Goal: Obtain resource: Download file/media

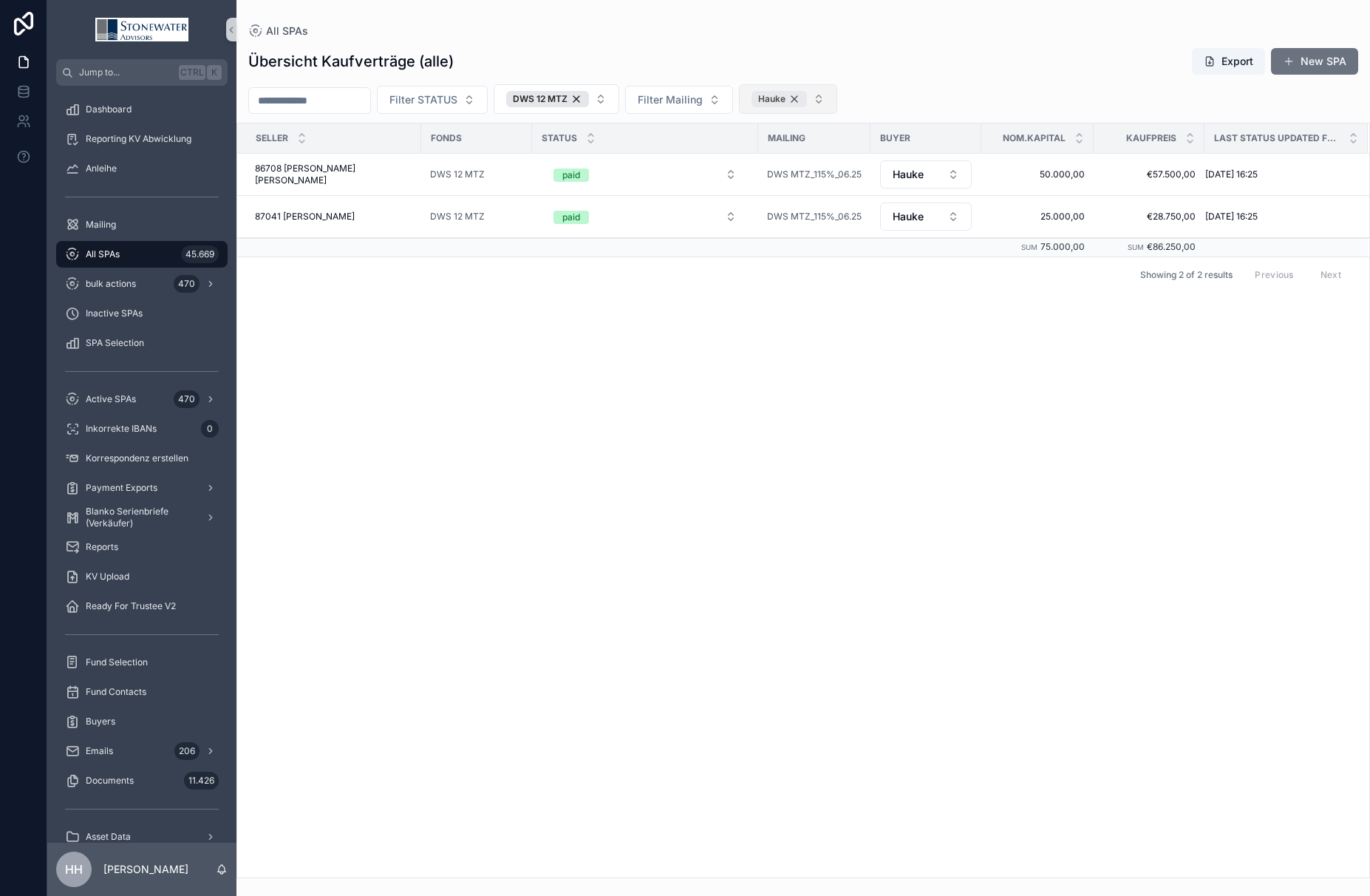
click at [807, 96] on div "Hauke" at bounding box center [779, 99] width 55 height 16
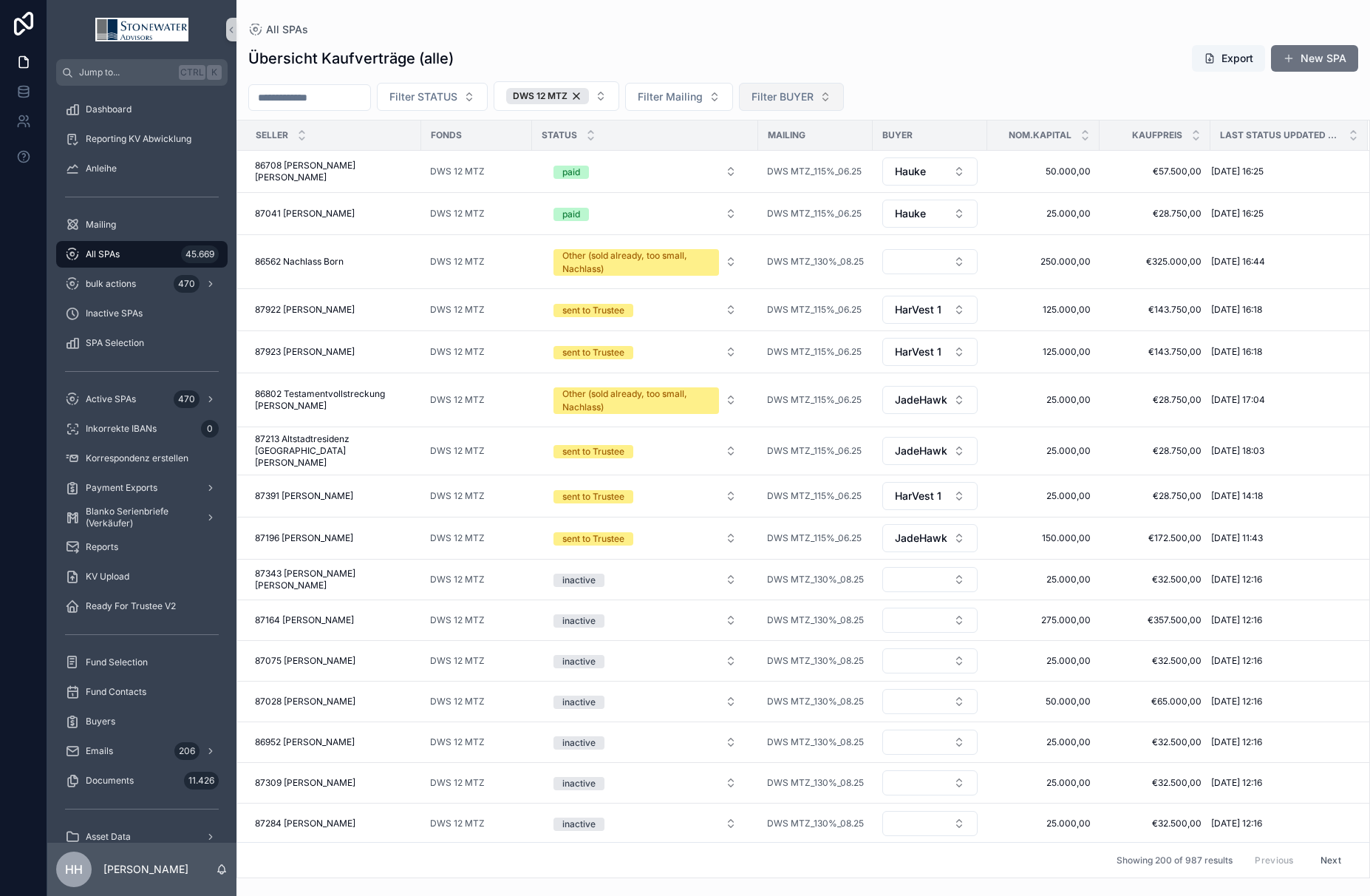
click at [814, 101] on span "Filter BUYER" at bounding box center [783, 96] width 62 height 15
type input "***"
click at [803, 156] on div "HarVest 1" at bounding box center [827, 156] width 178 height 23
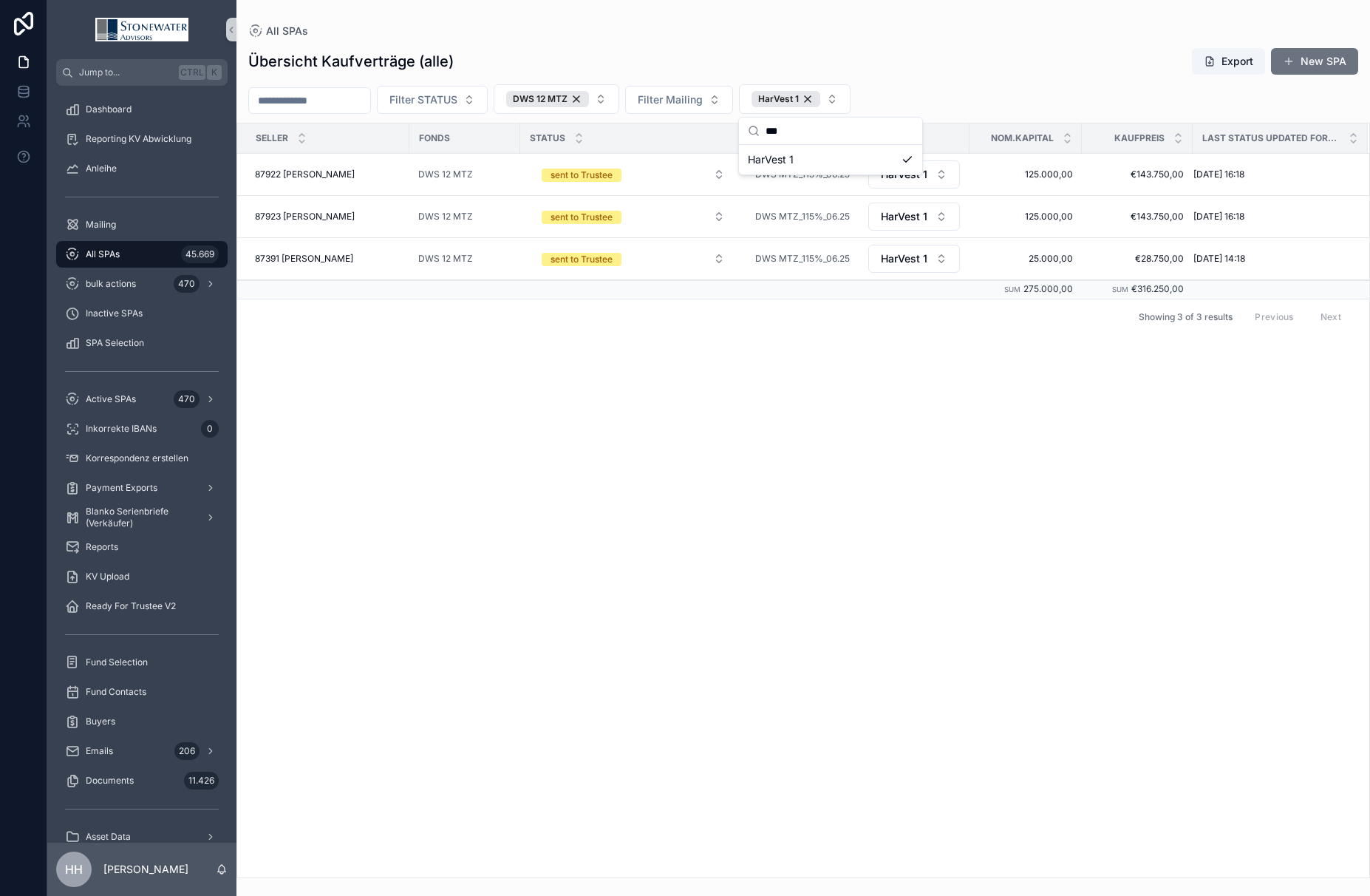
click at [1034, 90] on div "Filter STATUS DWS 12 MTZ Filter Mailing HarVest 1" at bounding box center [803, 98] width 1133 height 29
click at [589, 101] on div "DWS 12 MTZ" at bounding box center [547, 99] width 83 height 16
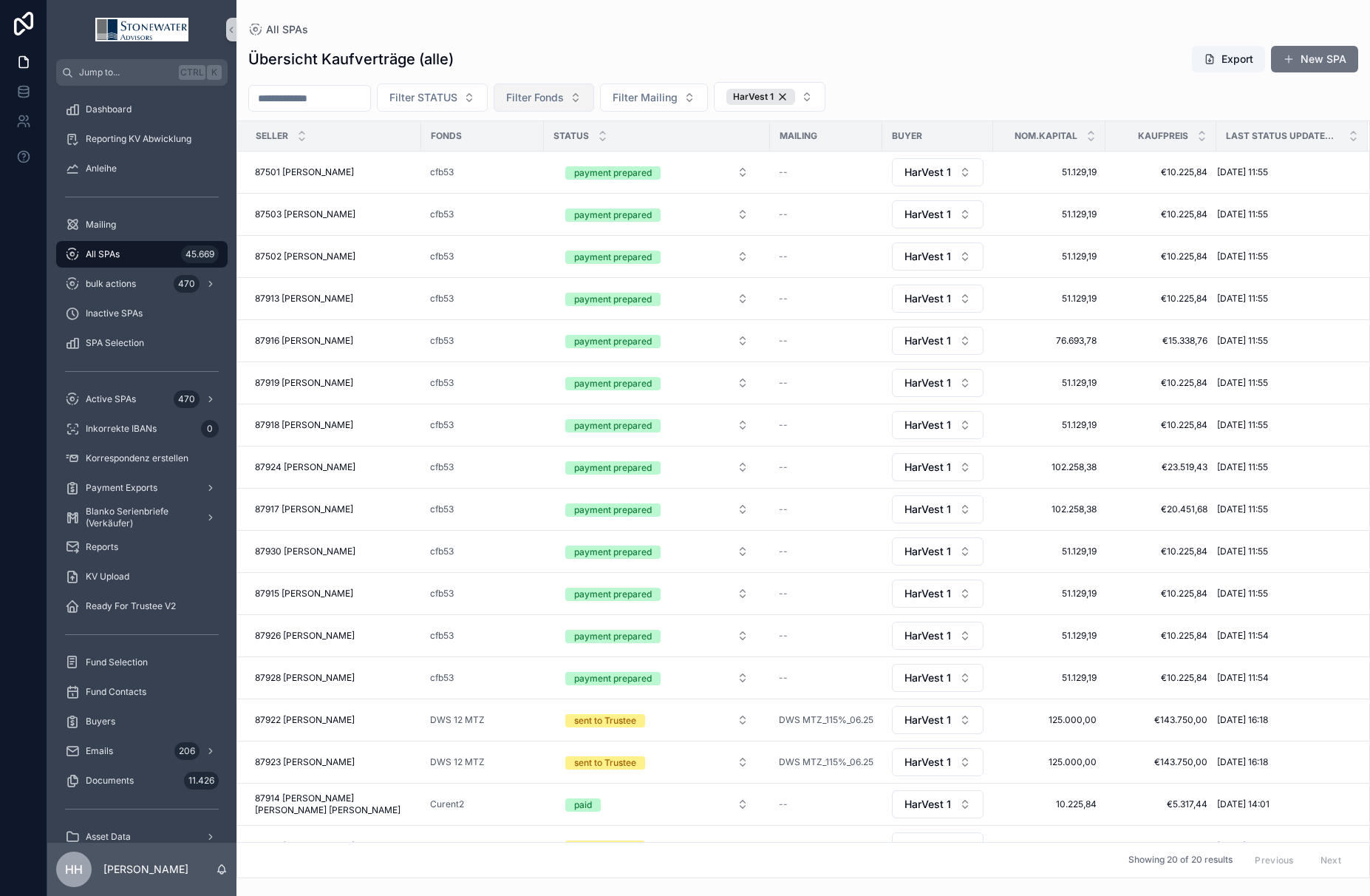
click at [564, 100] on span "Filter Fonds" at bounding box center [535, 97] width 58 height 15
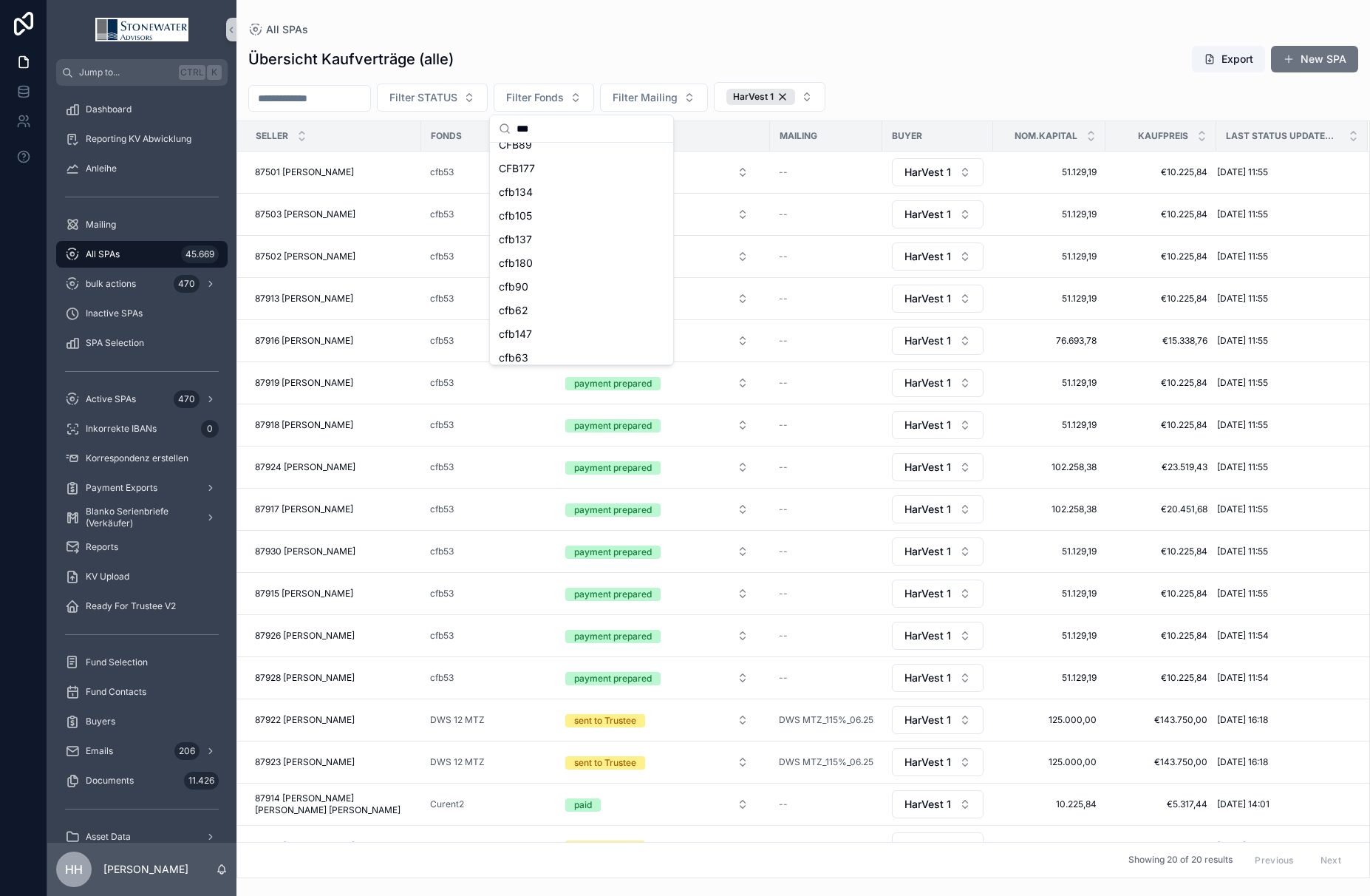
scroll to position [187, 0]
type input "***"
click at [510, 352] on span "cfb53" at bounding box center [513, 349] width 29 height 15
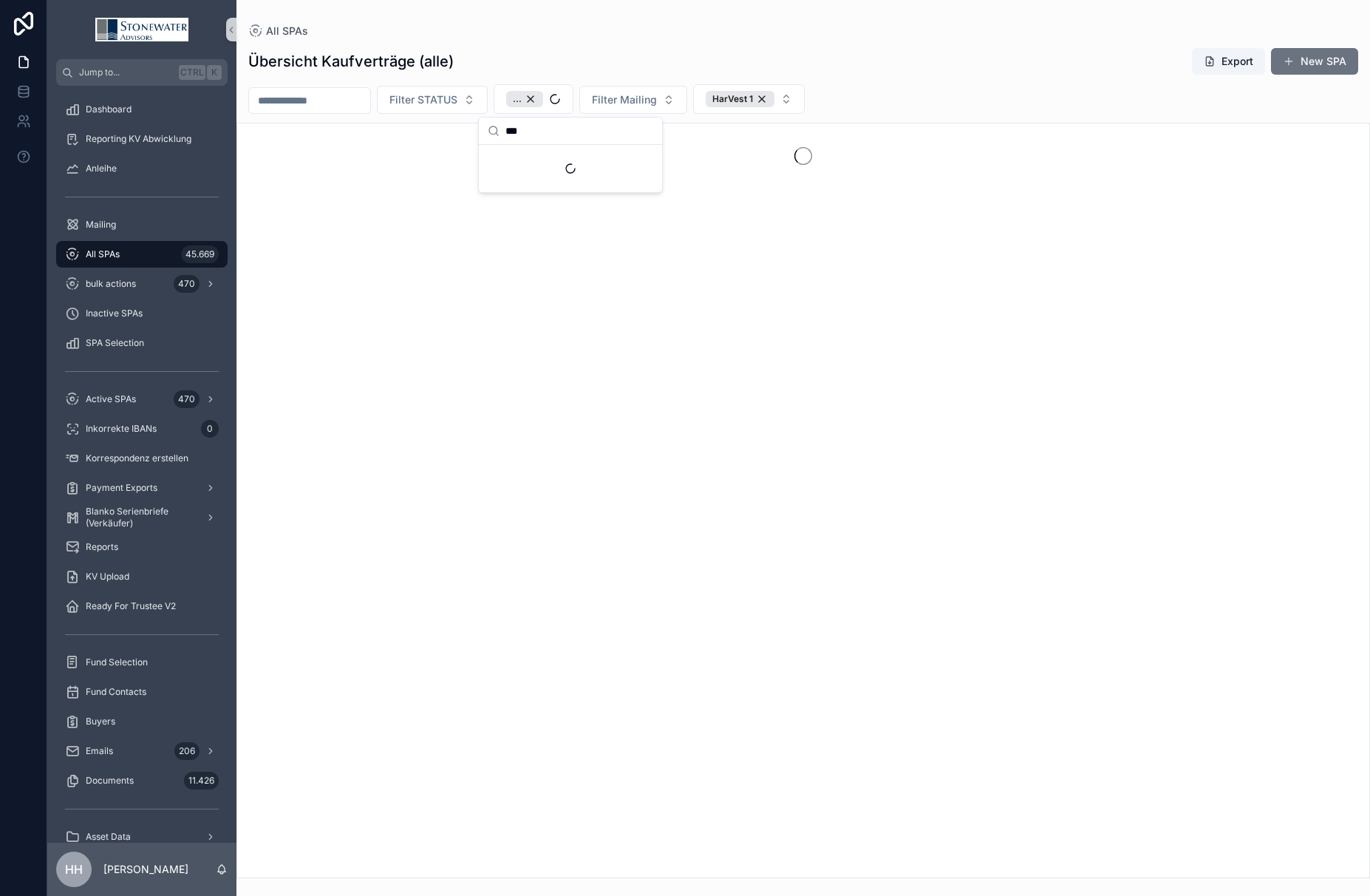
click at [968, 68] on div "Übersicht Kaufverträge (alle) Export New SPA" at bounding box center [803, 61] width 1110 height 28
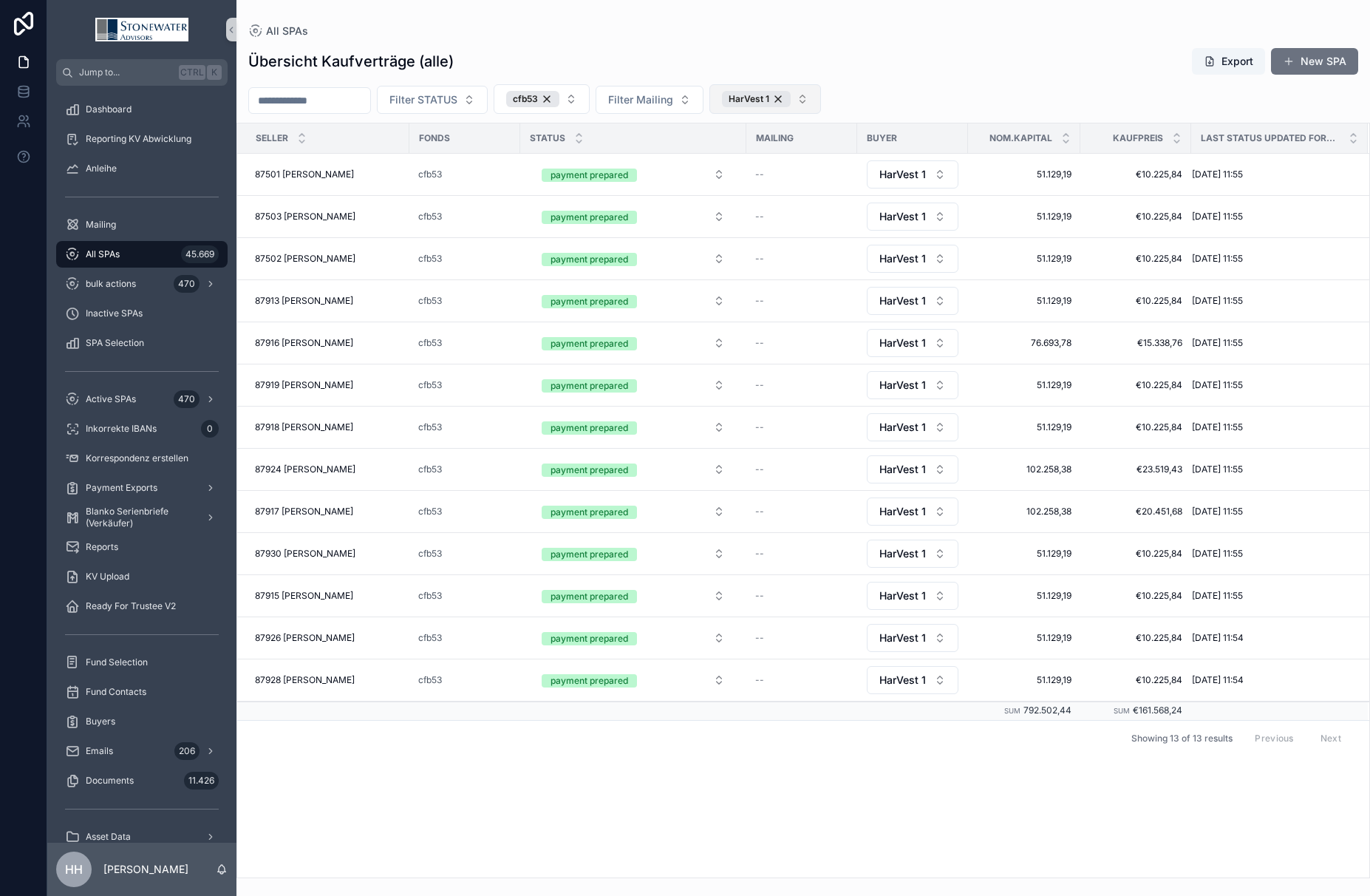
click at [821, 99] on button "HarVest 1" at bounding box center [765, 98] width 112 height 29
type input "****"
click at [763, 165] on span "JadeHawk" at bounding box center [744, 160] width 52 height 15
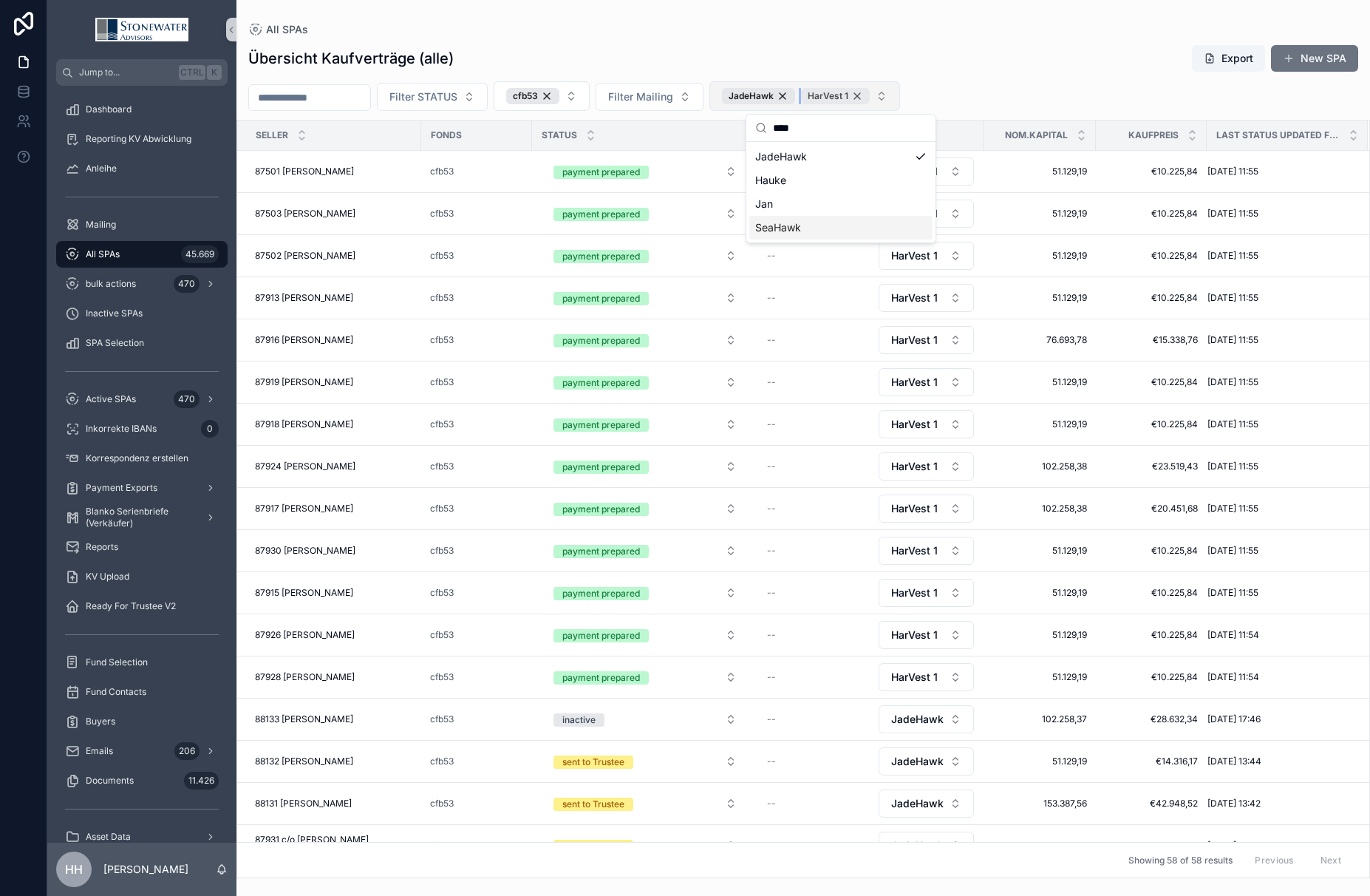
click at [870, 95] on div "HarVest 1" at bounding box center [835, 96] width 69 height 16
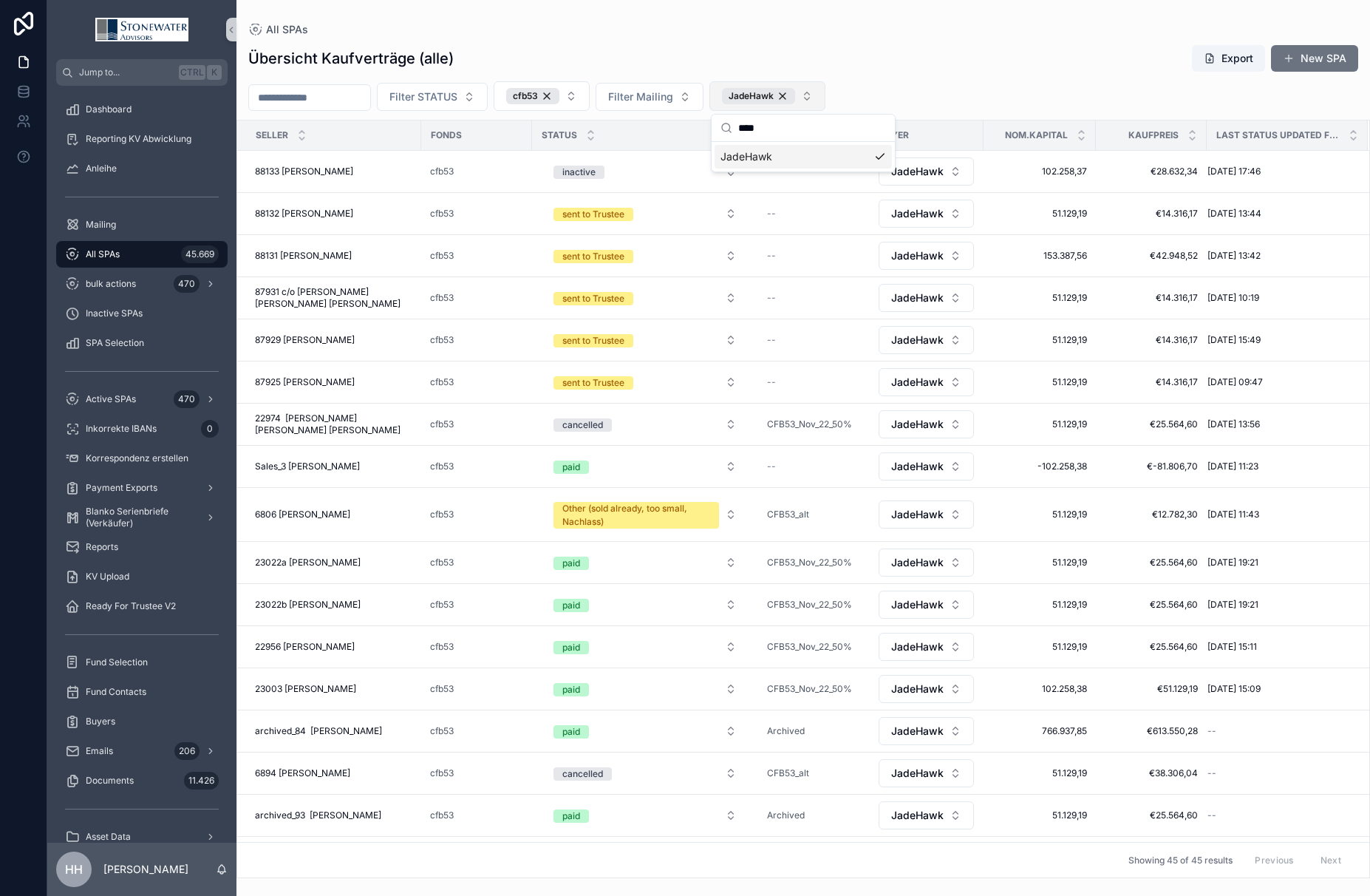
click at [1011, 37] on div "Übersicht Kaufverträge (alle) Export New SPA Filter STATUS cfb53 Filter Mailing…" at bounding box center [803, 457] width 1133 height 842
click at [315, 378] on span "87925 [PERSON_NAME]" at bounding box center [305, 381] width 100 height 12
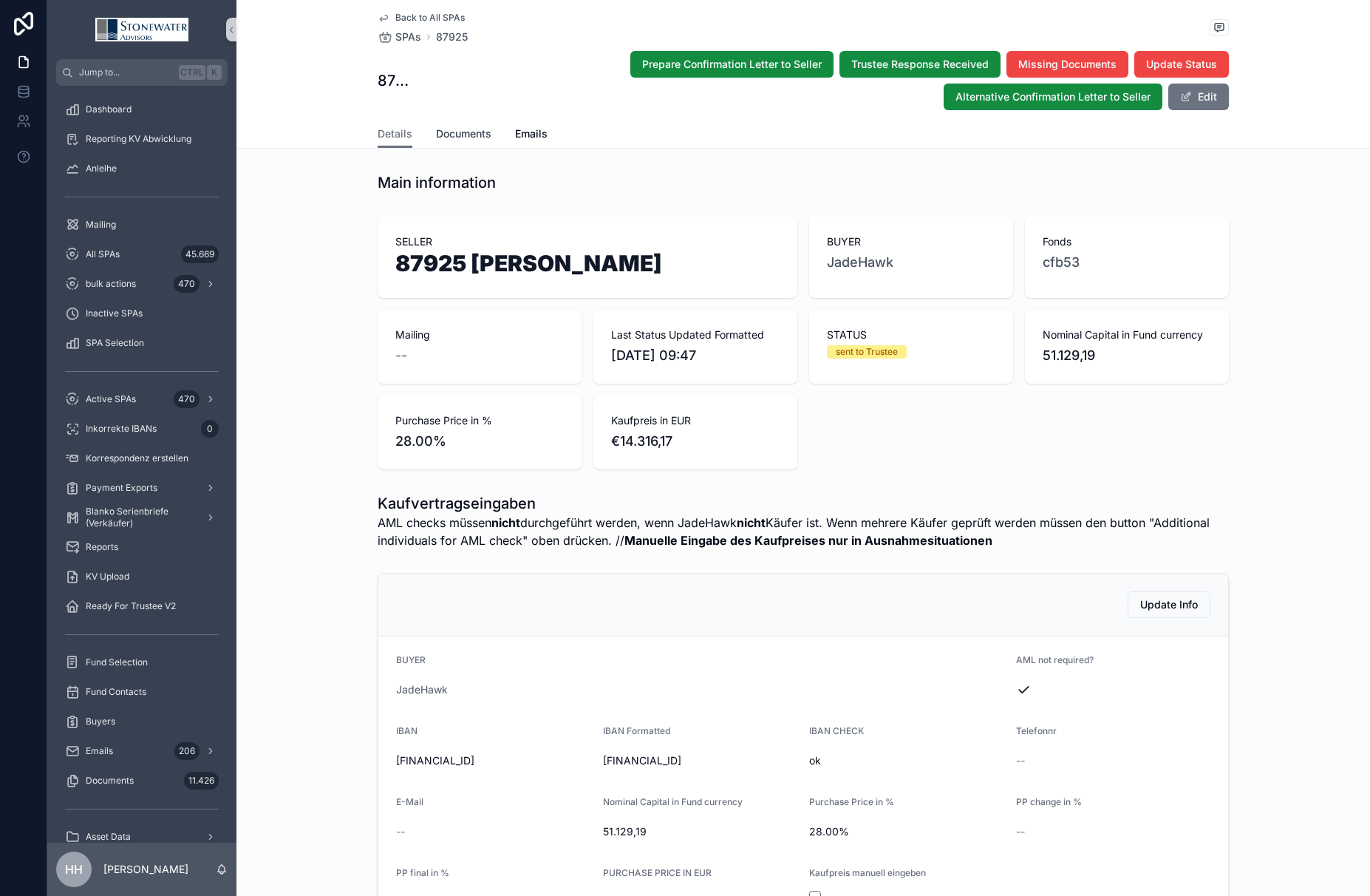
click at [470, 132] on span "Documents" at bounding box center [464, 134] width 55 height 15
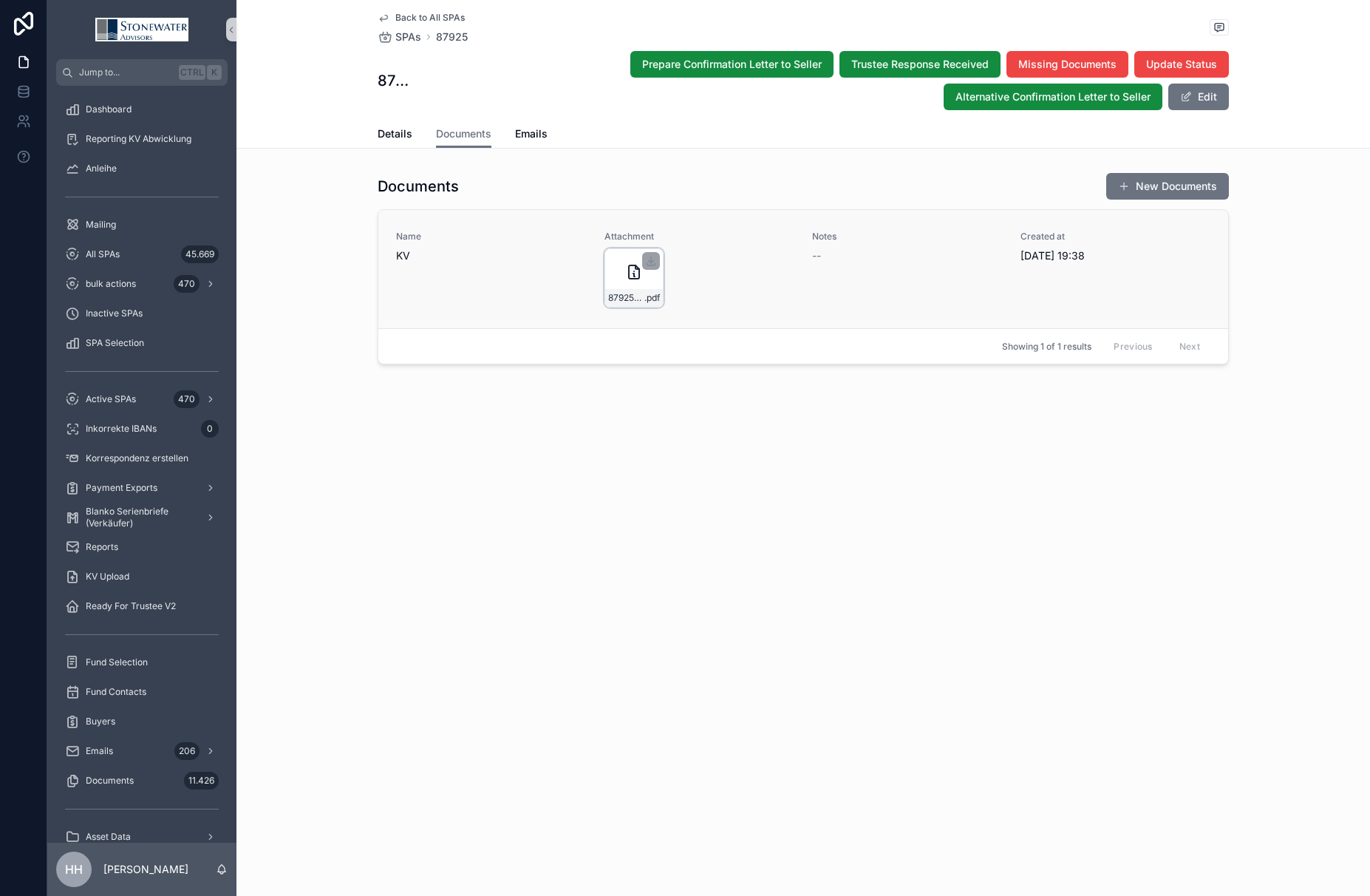
click at [617, 281] on div "87925-Eberhard-Schneider_cfb53_HarVest1 .pdf" at bounding box center [634, 278] width 59 height 59
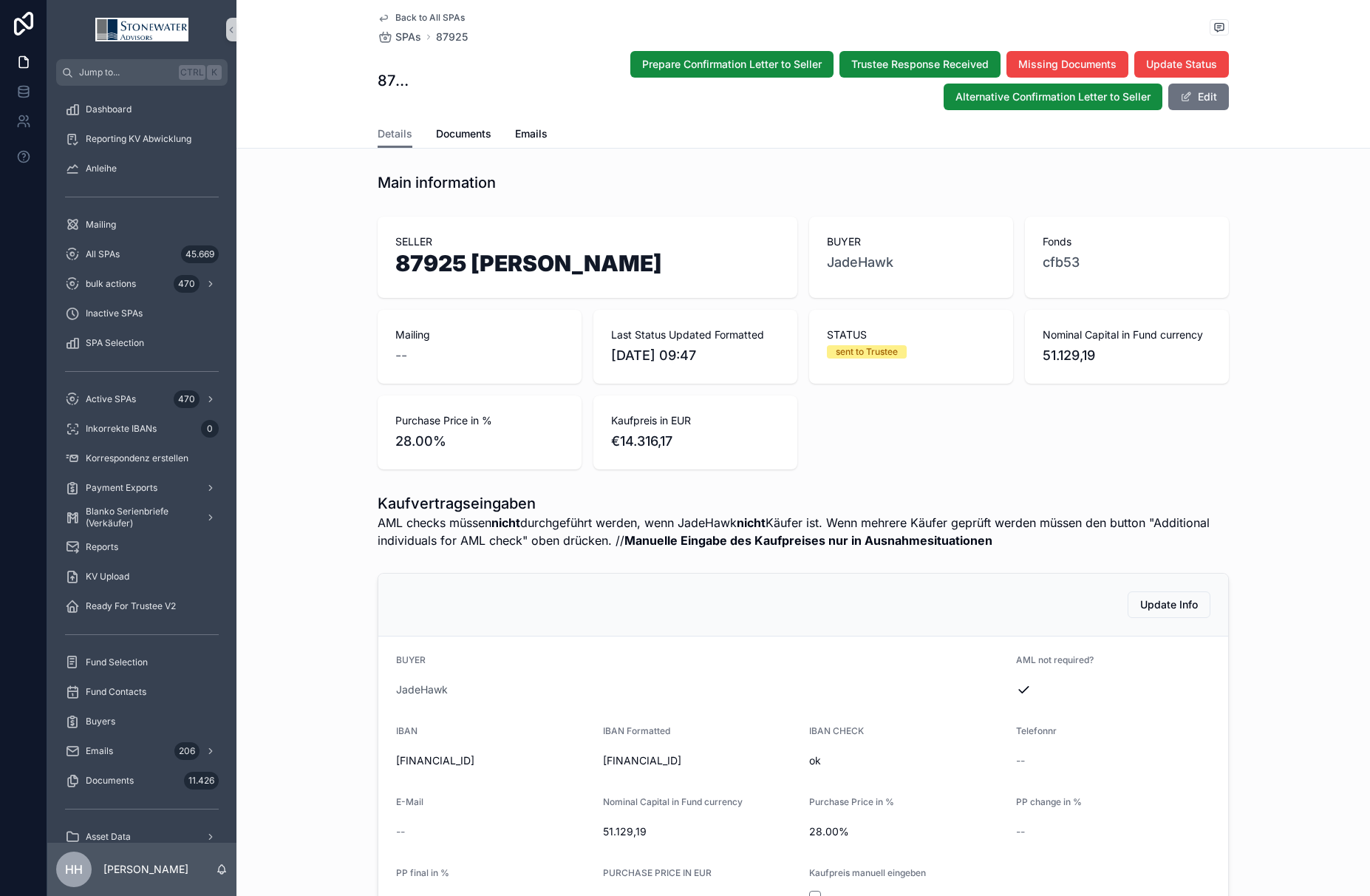
click at [378, 14] on icon "scrollable content" at bounding box center [383, 17] width 12 height 12
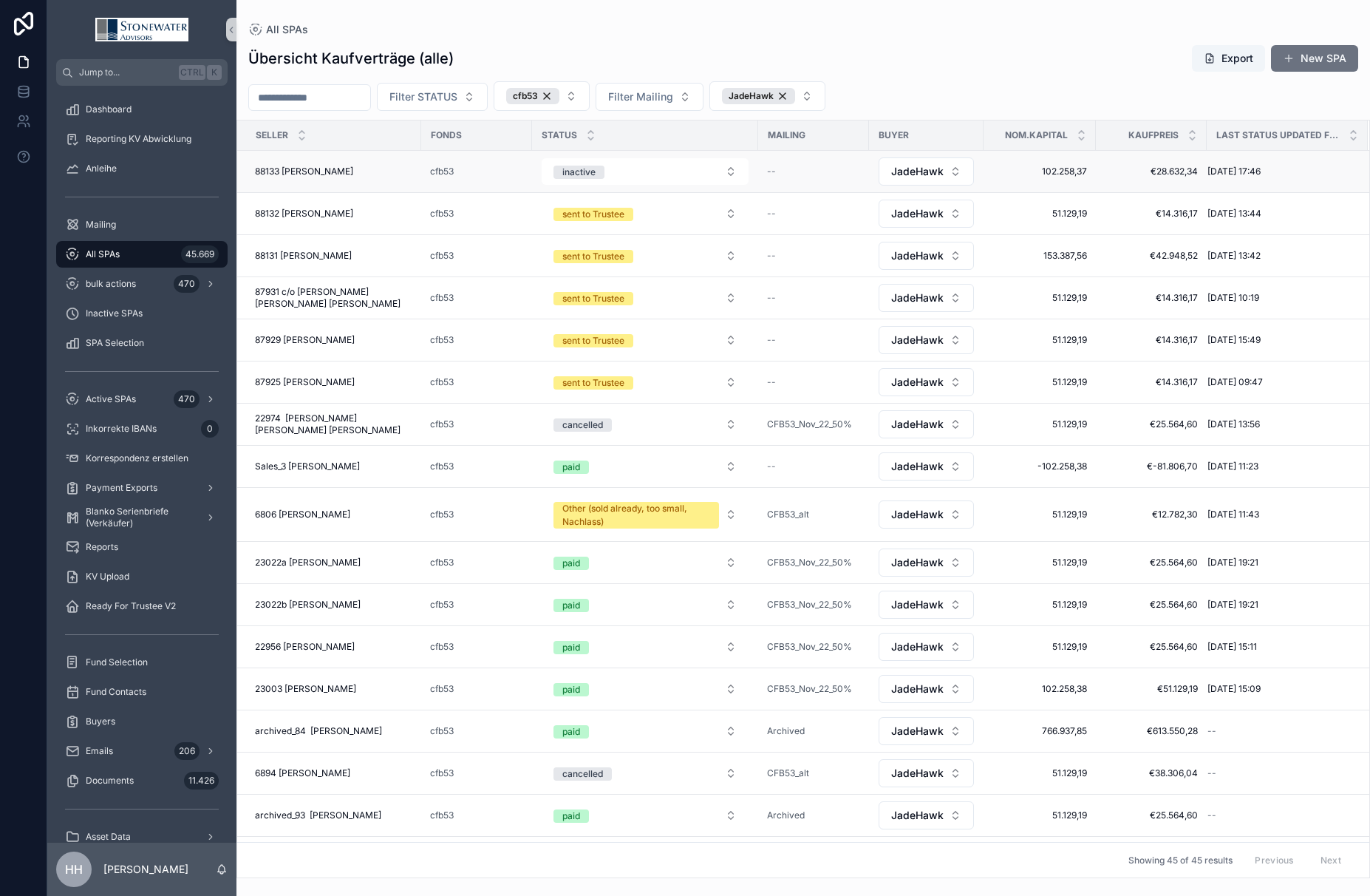
click at [310, 172] on span "88133 [PERSON_NAME]" at bounding box center [304, 170] width 98 height 12
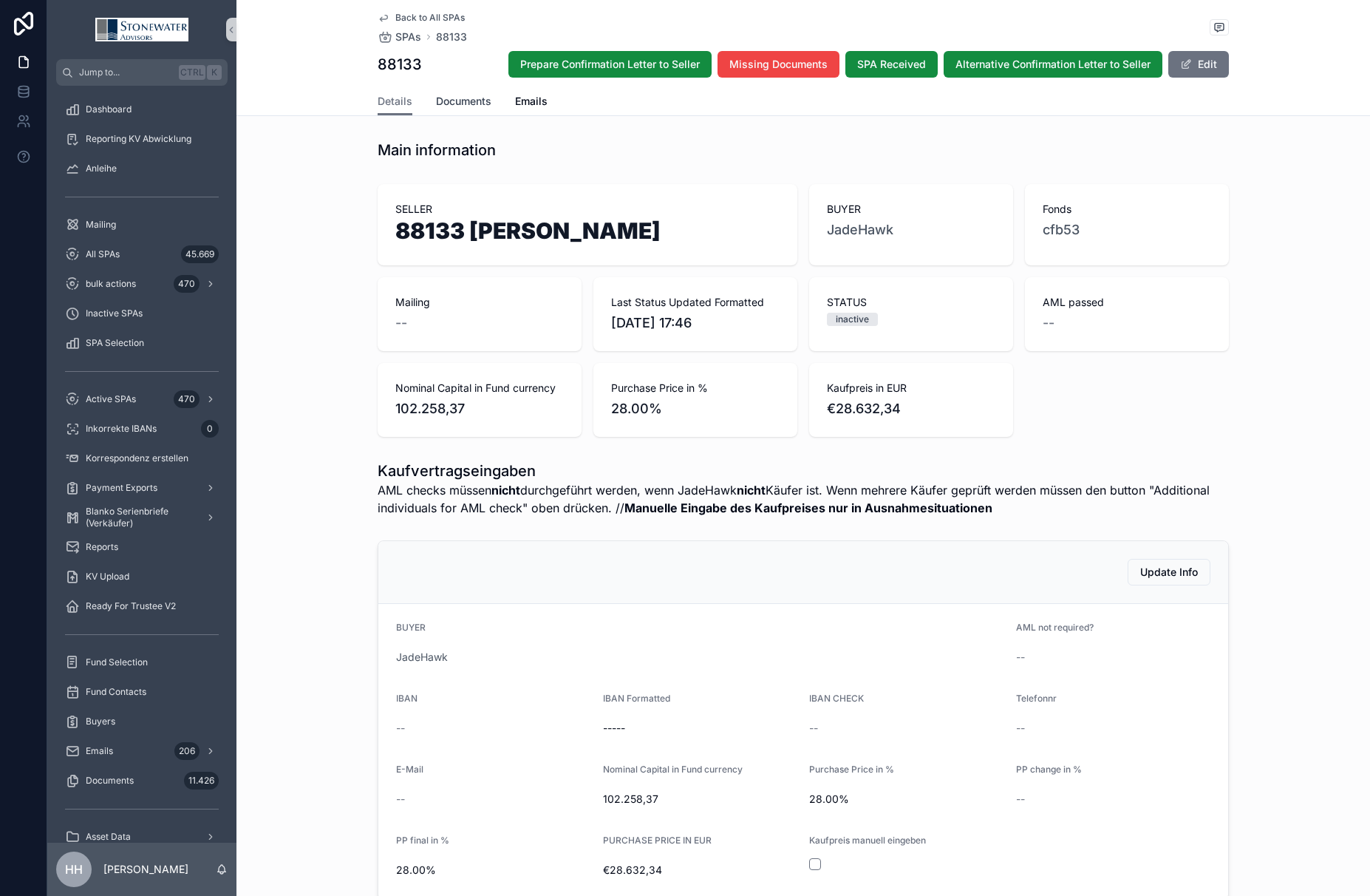
click at [466, 100] on span "Documents" at bounding box center [464, 101] width 55 height 15
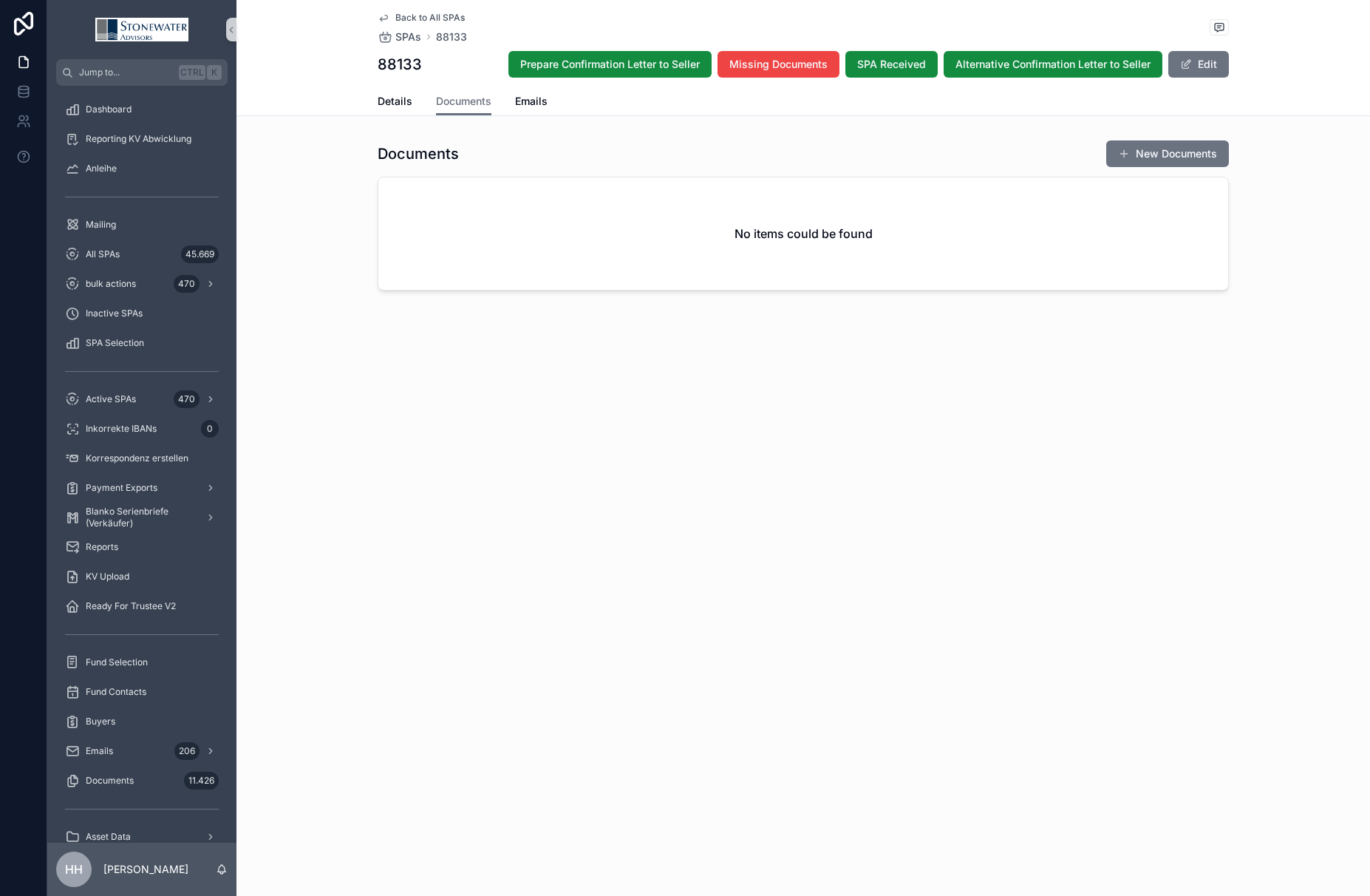
click at [385, 15] on icon "scrollable content" at bounding box center [384, 18] width 7 height 6
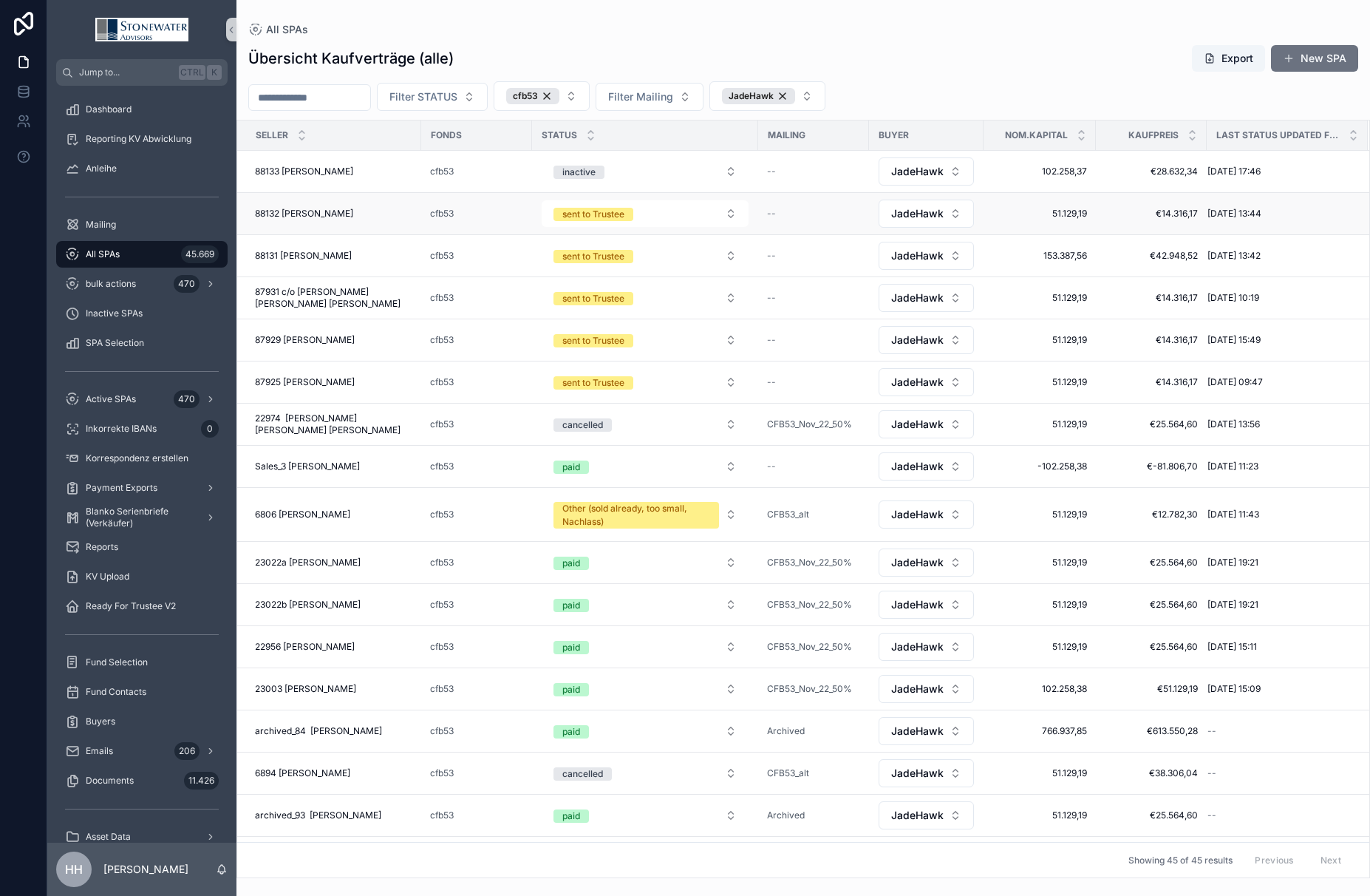
click at [323, 212] on span "88132 [PERSON_NAME]" at bounding box center [304, 213] width 98 height 12
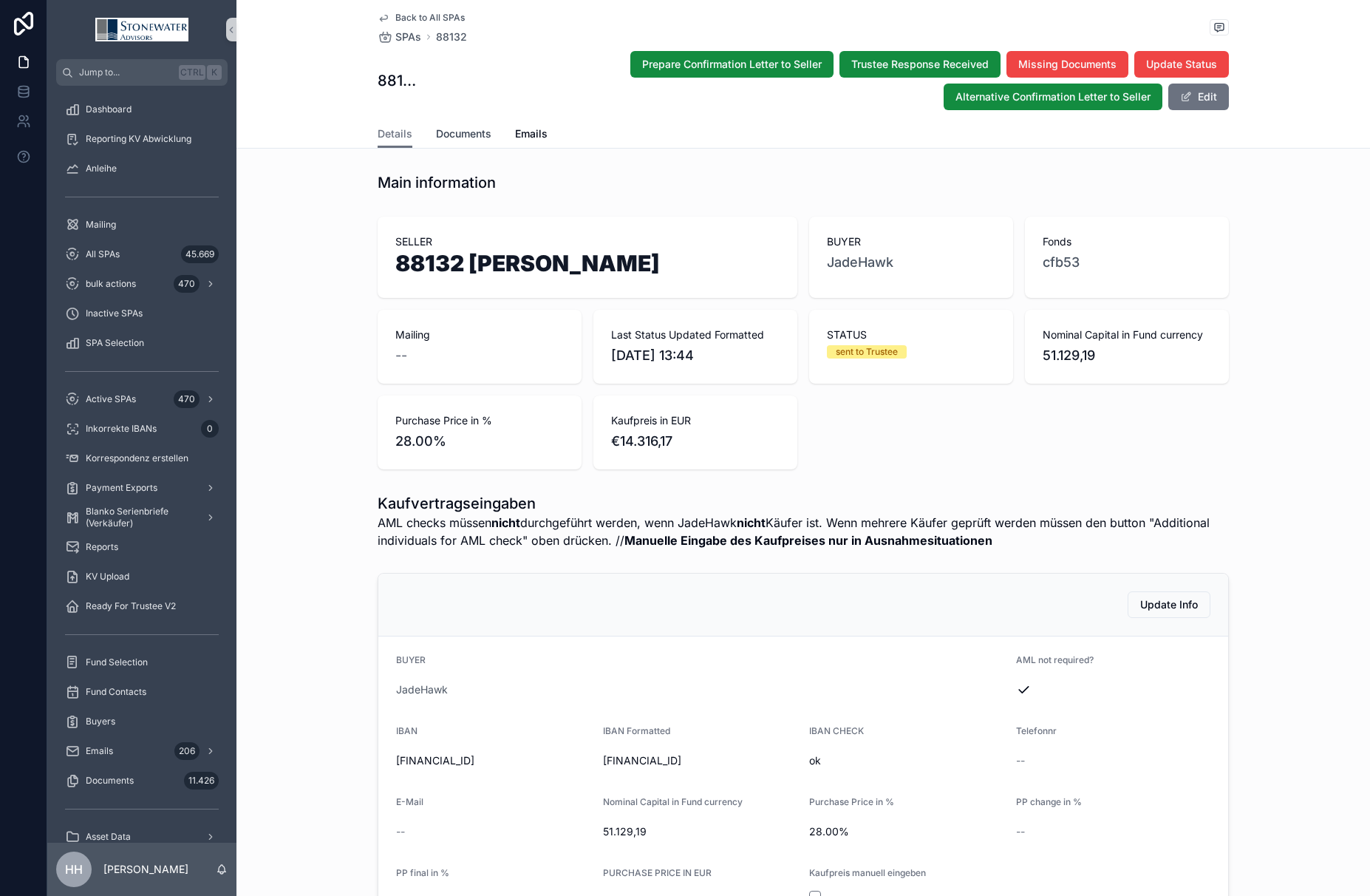
click at [456, 131] on span "Documents" at bounding box center [464, 134] width 55 height 15
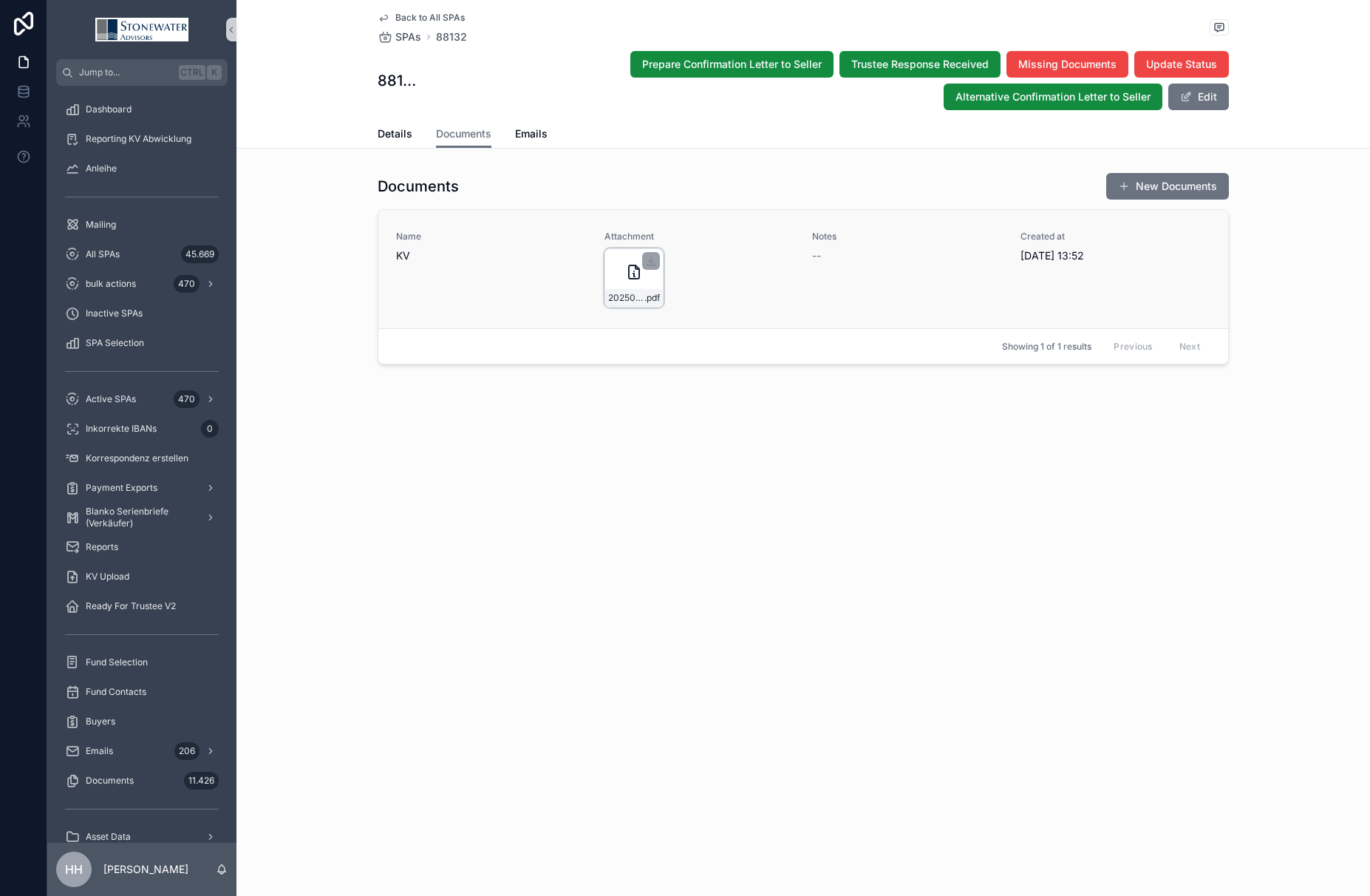
click at [647, 273] on div "20250902_Kauf--und-Übertragungsvertrag_001 .pdf" at bounding box center [634, 278] width 59 height 59
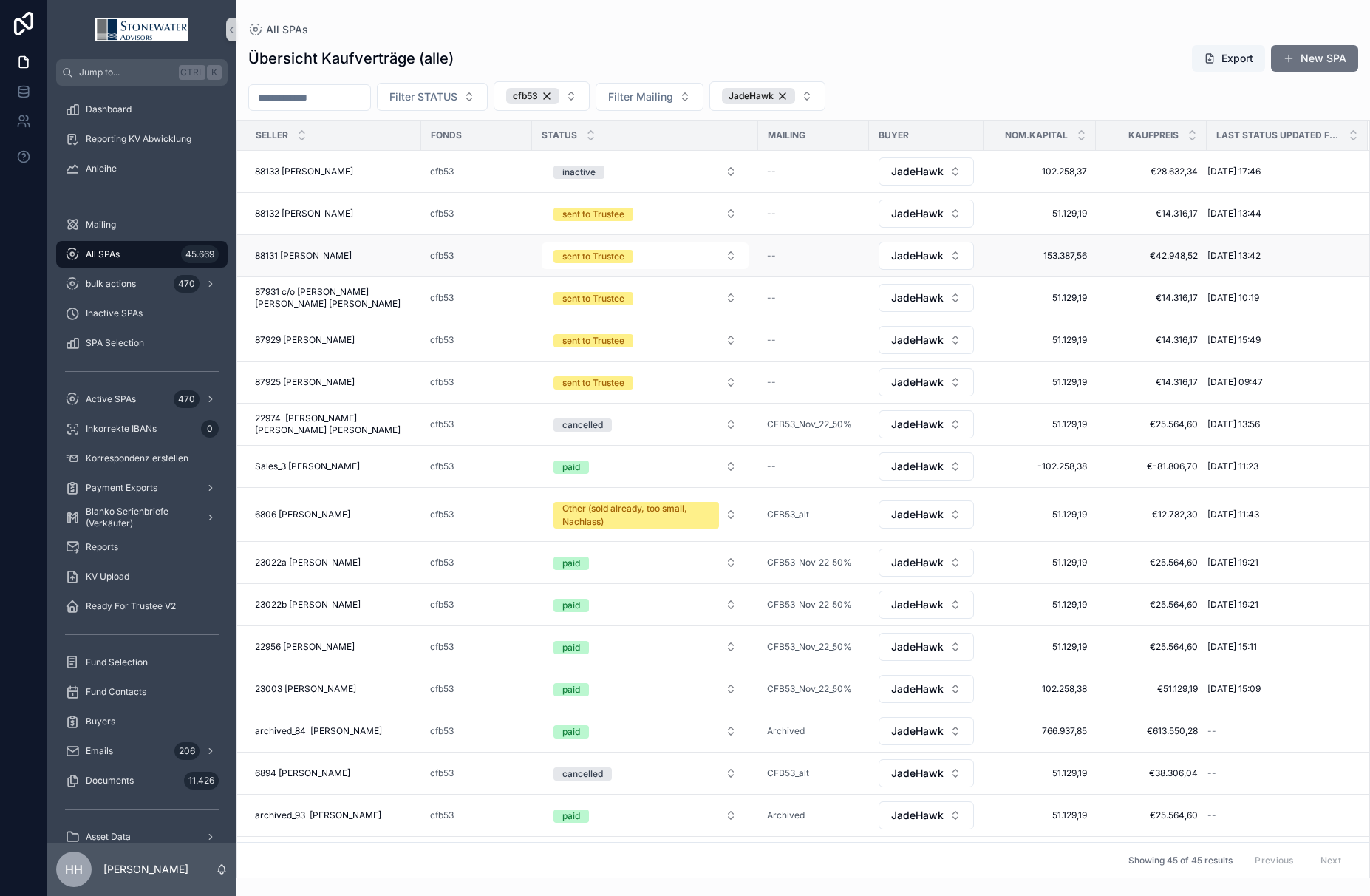
click at [315, 255] on span "88131 [PERSON_NAME]" at bounding box center [303, 255] width 96 height 12
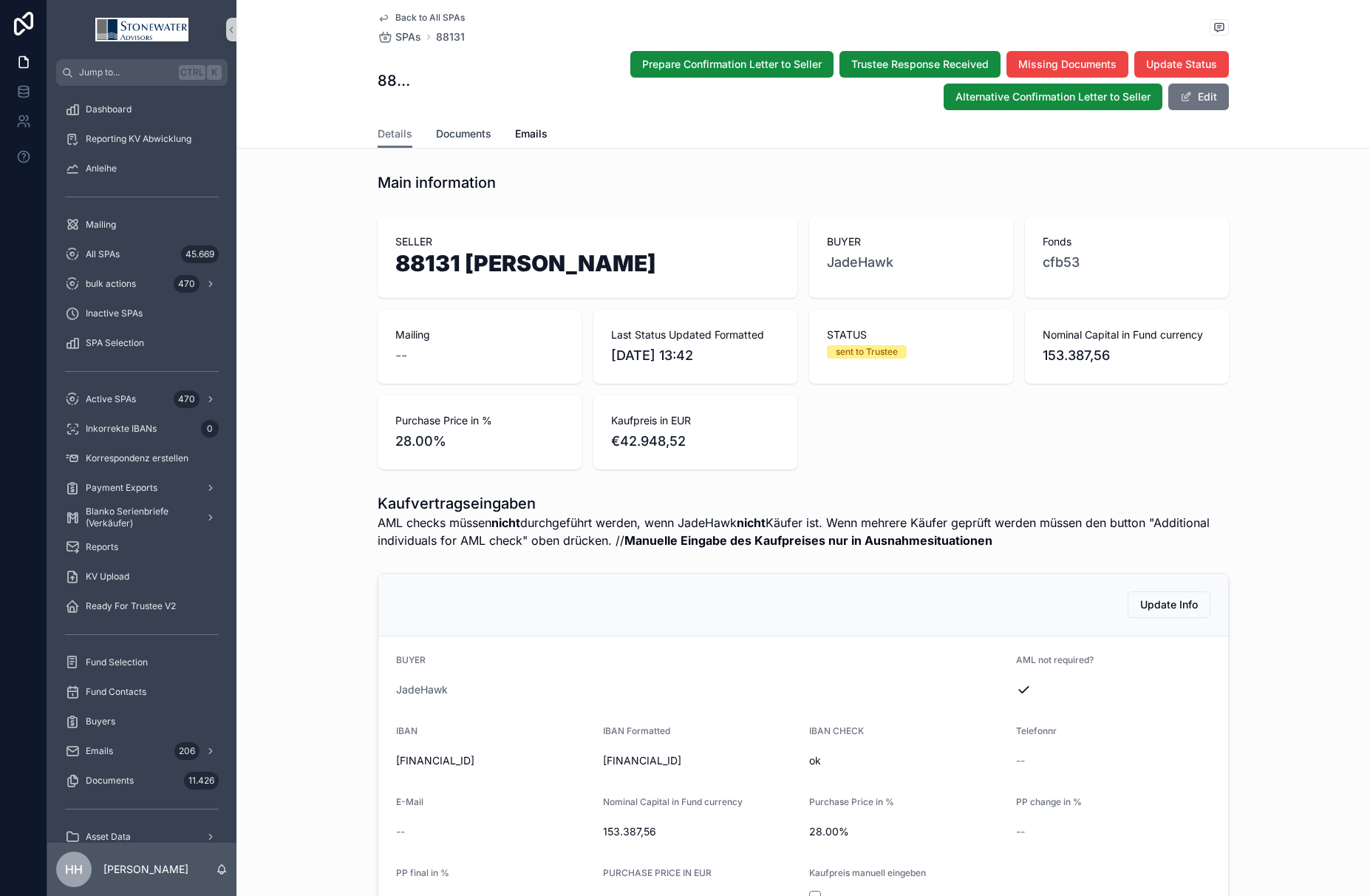
click at [452, 136] on span "Documents" at bounding box center [464, 134] width 55 height 15
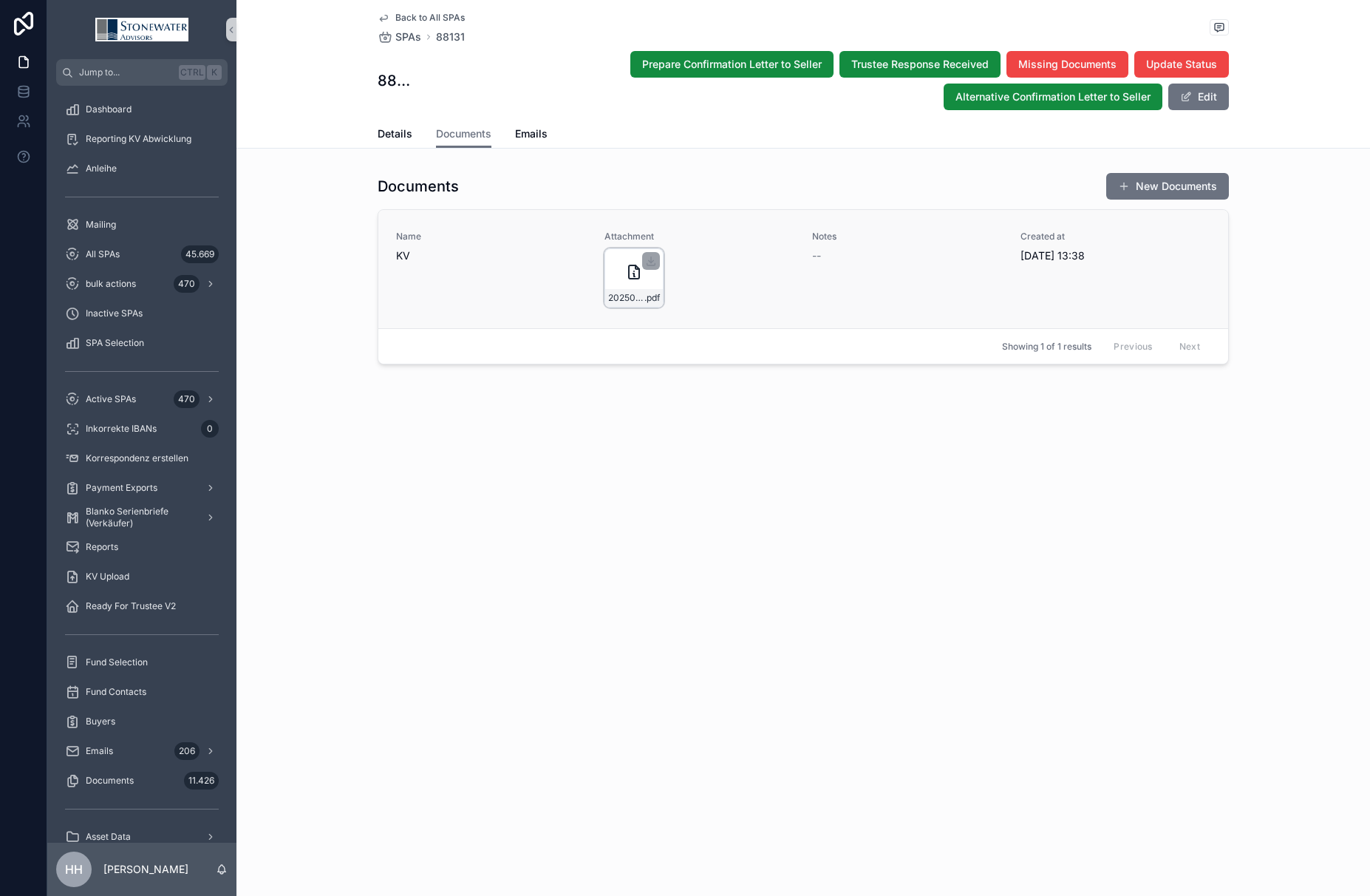
click at [619, 289] on div "20250902_Kauf--und-Übertragungsvertrag .pdf" at bounding box center [634, 298] width 58 height 18
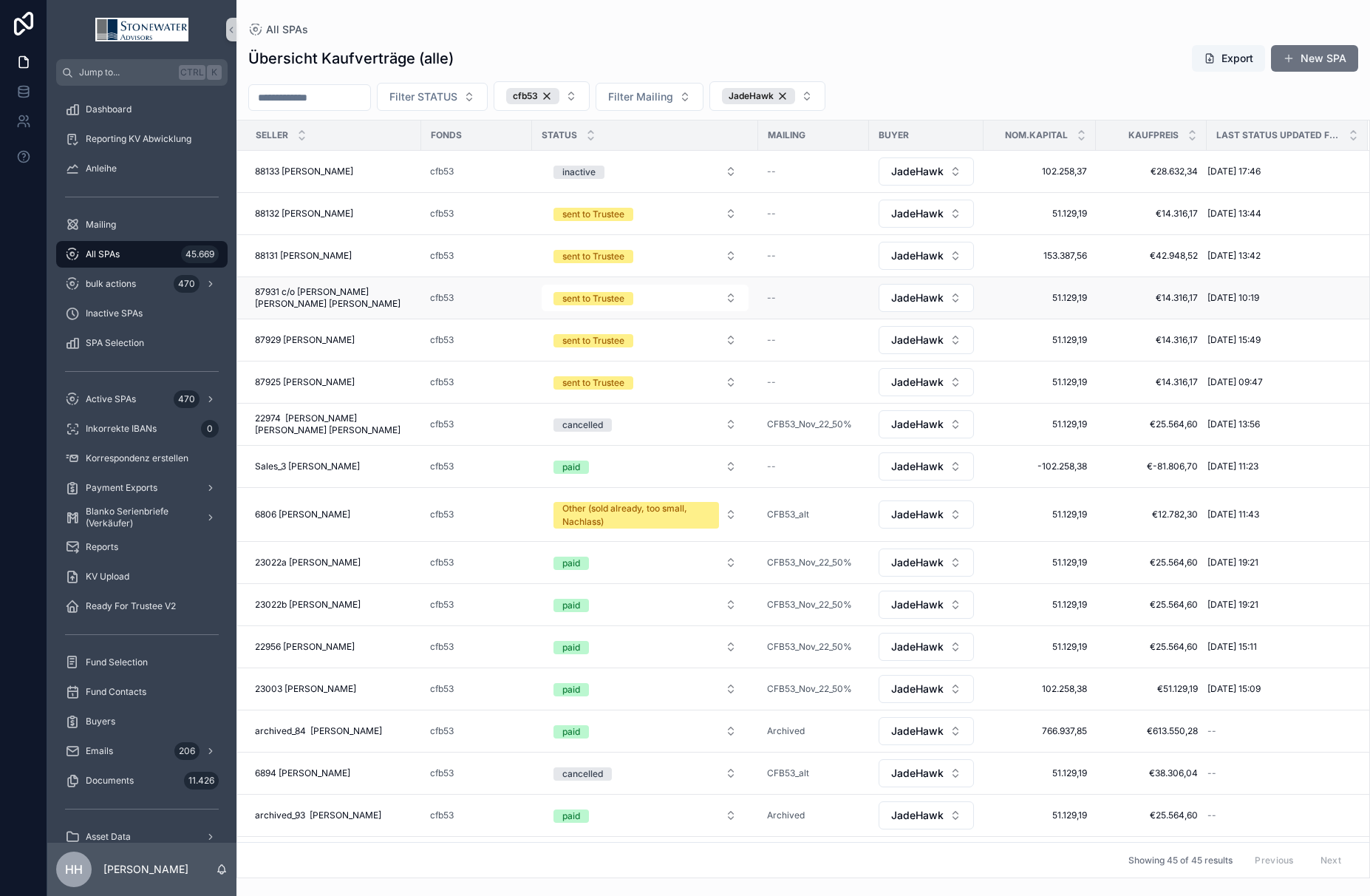
click at [322, 294] on span "87931 c/o [PERSON_NAME] [PERSON_NAME] [PERSON_NAME]" at bounding box center [334, 297] width 157 height 23
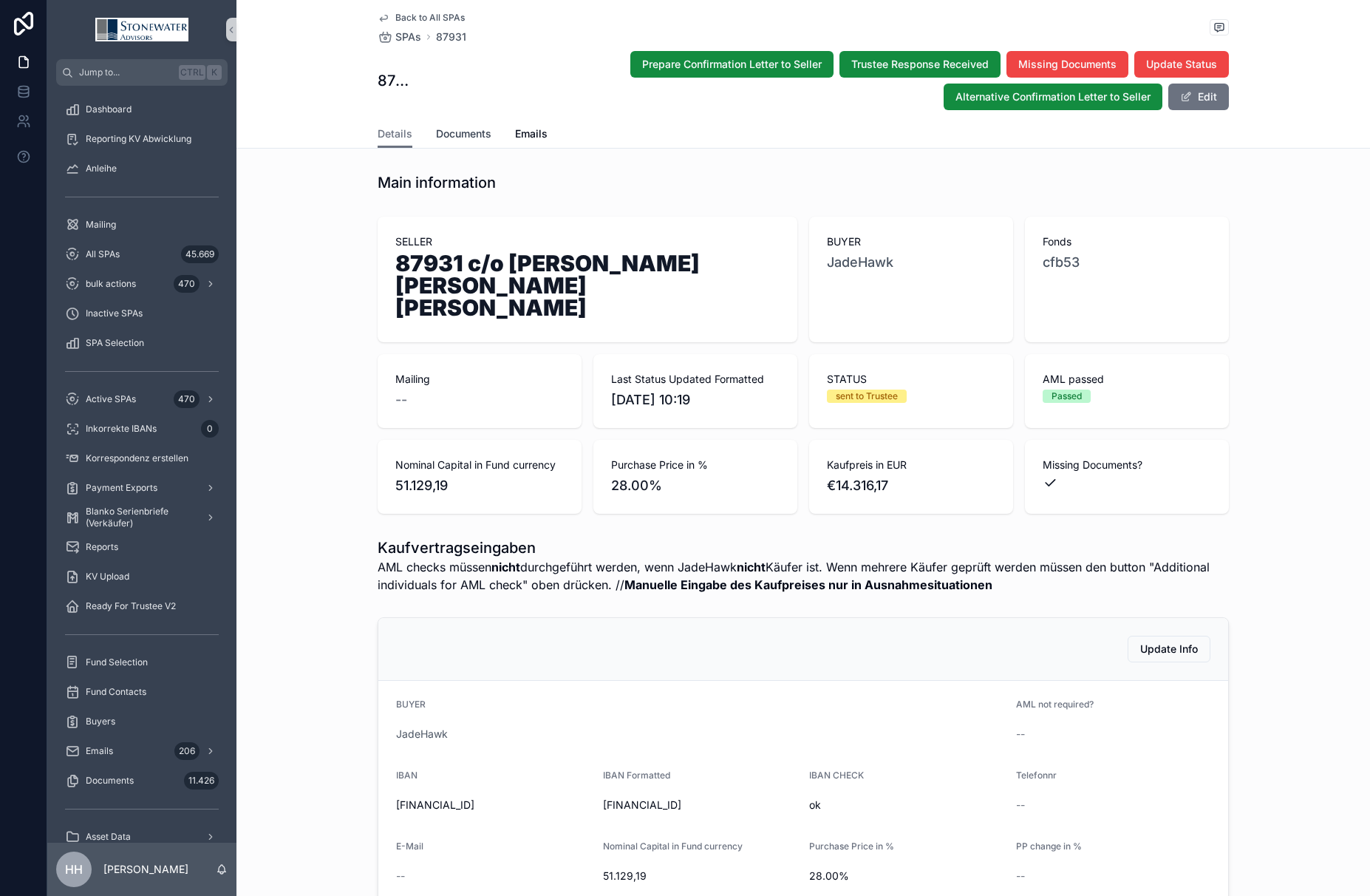
click at [457, 128] on span "Documents" at bounding box center [464, 134] width 55 height 15
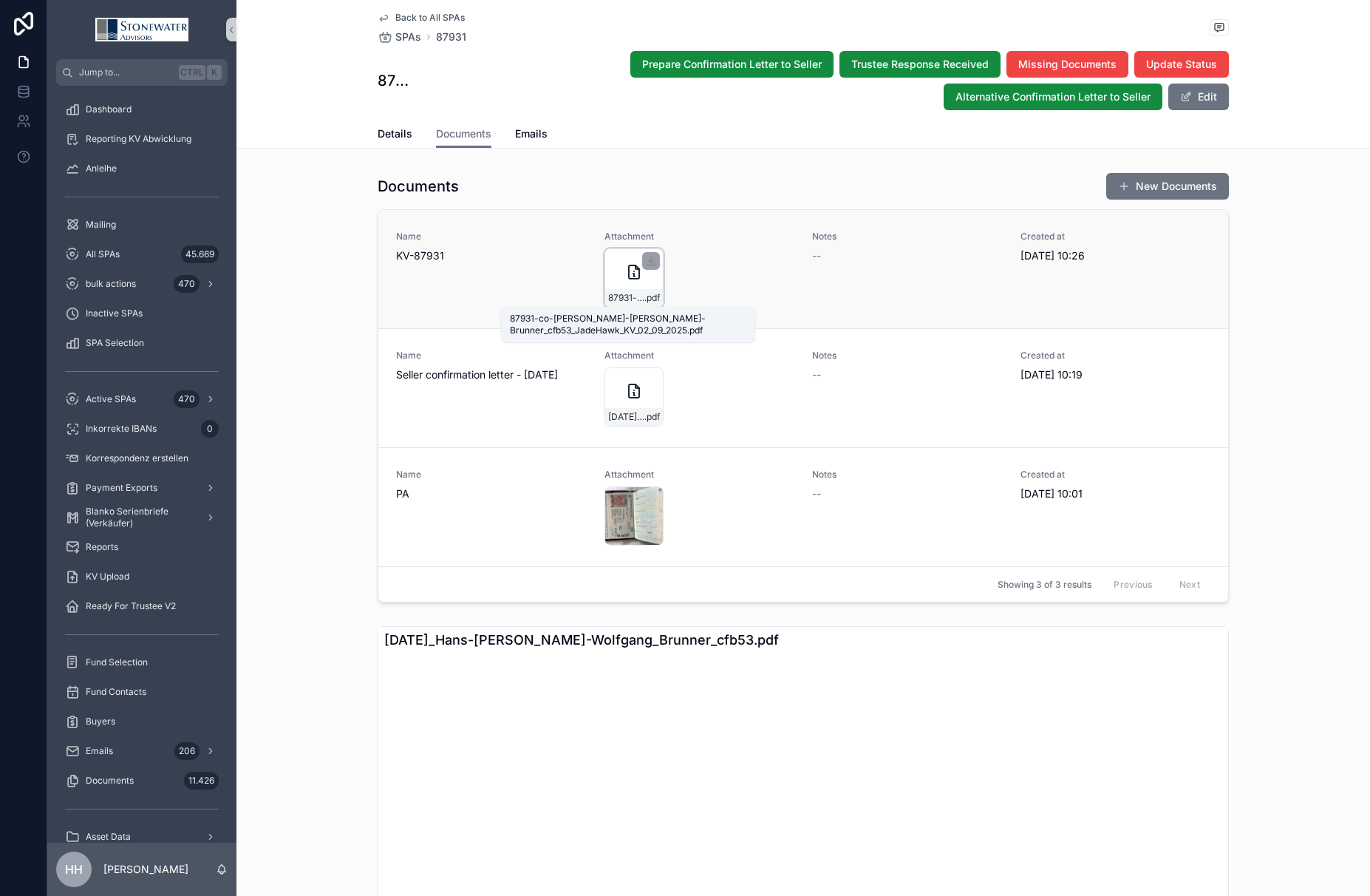
click at [613, 293] on span "87931-co-[PERSON_NAME]-[PERSON_NAME]-Brunner_cfb53_JadeHawk_KV_02_09_2025" at bounding box center [626, 297] width 37 height 12
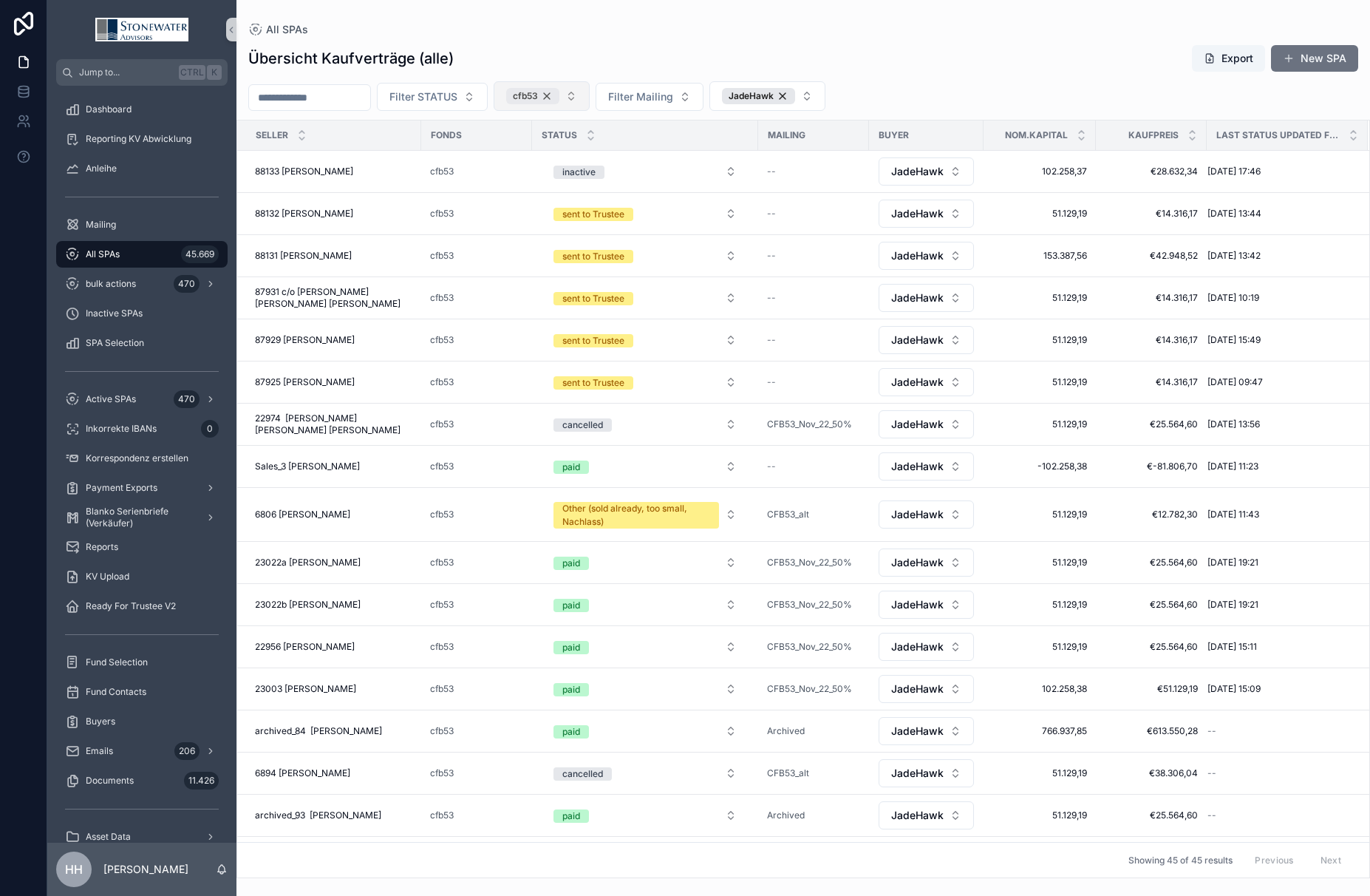
click at [560, 96] on div "cfb53" at bounding box center [533, 96] width 54 height 16
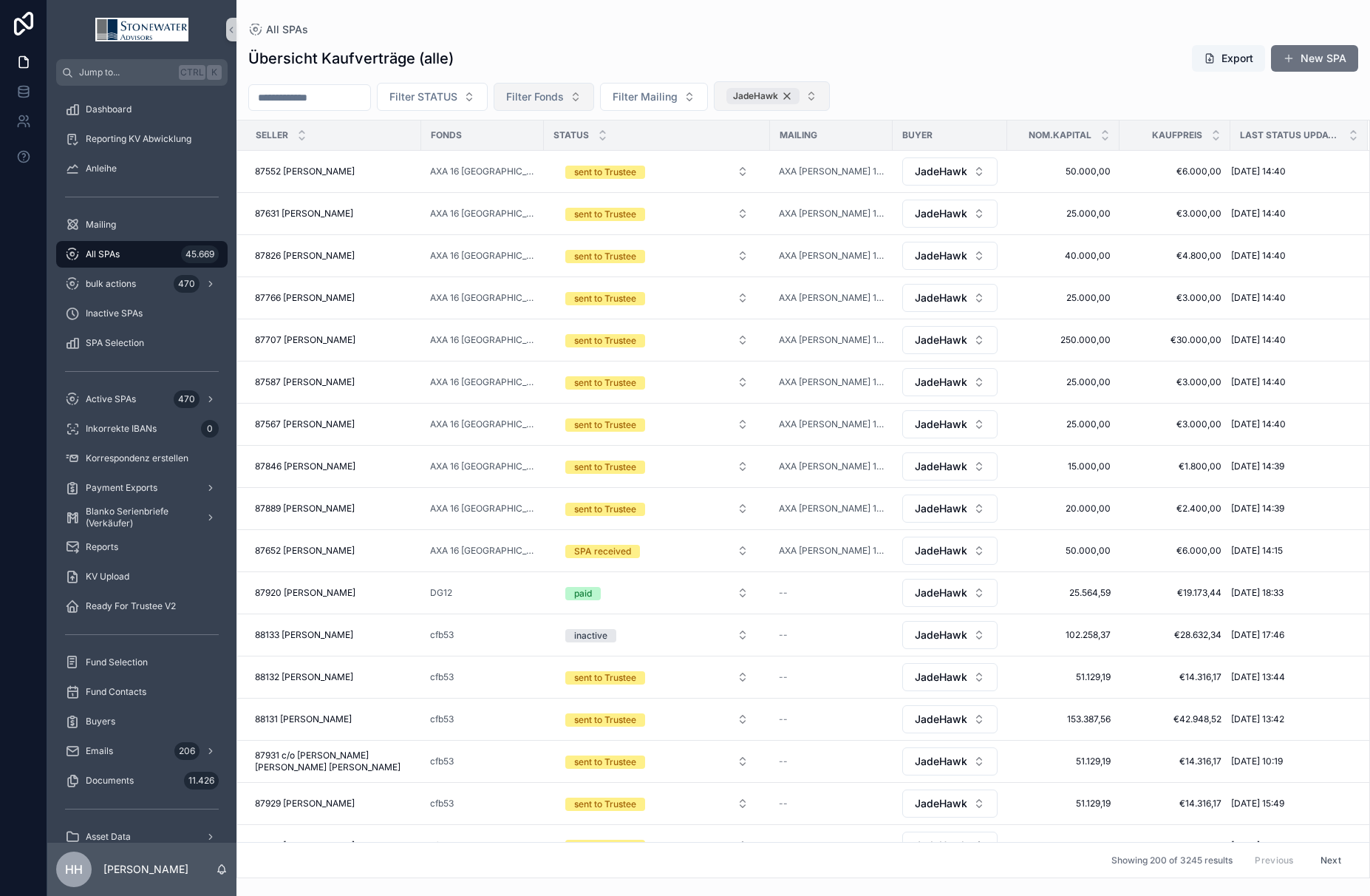
click at [800, 96] on div "JadeHawk" at bounding box center [763, 96] width 73 height 16
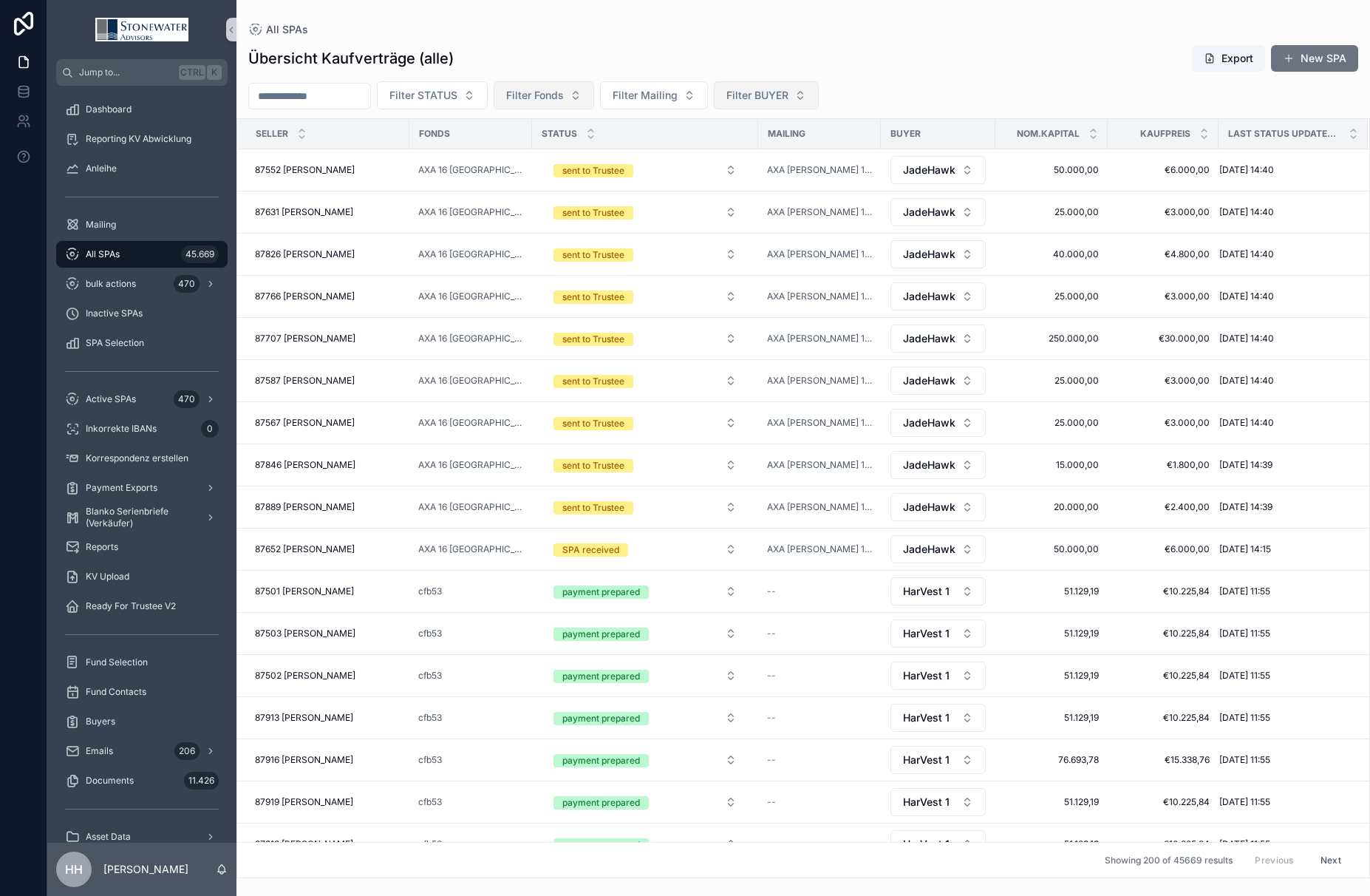
click at [785, 100] on span "Filter BUYER" at bounding box center [758, 95] width 62 height 15
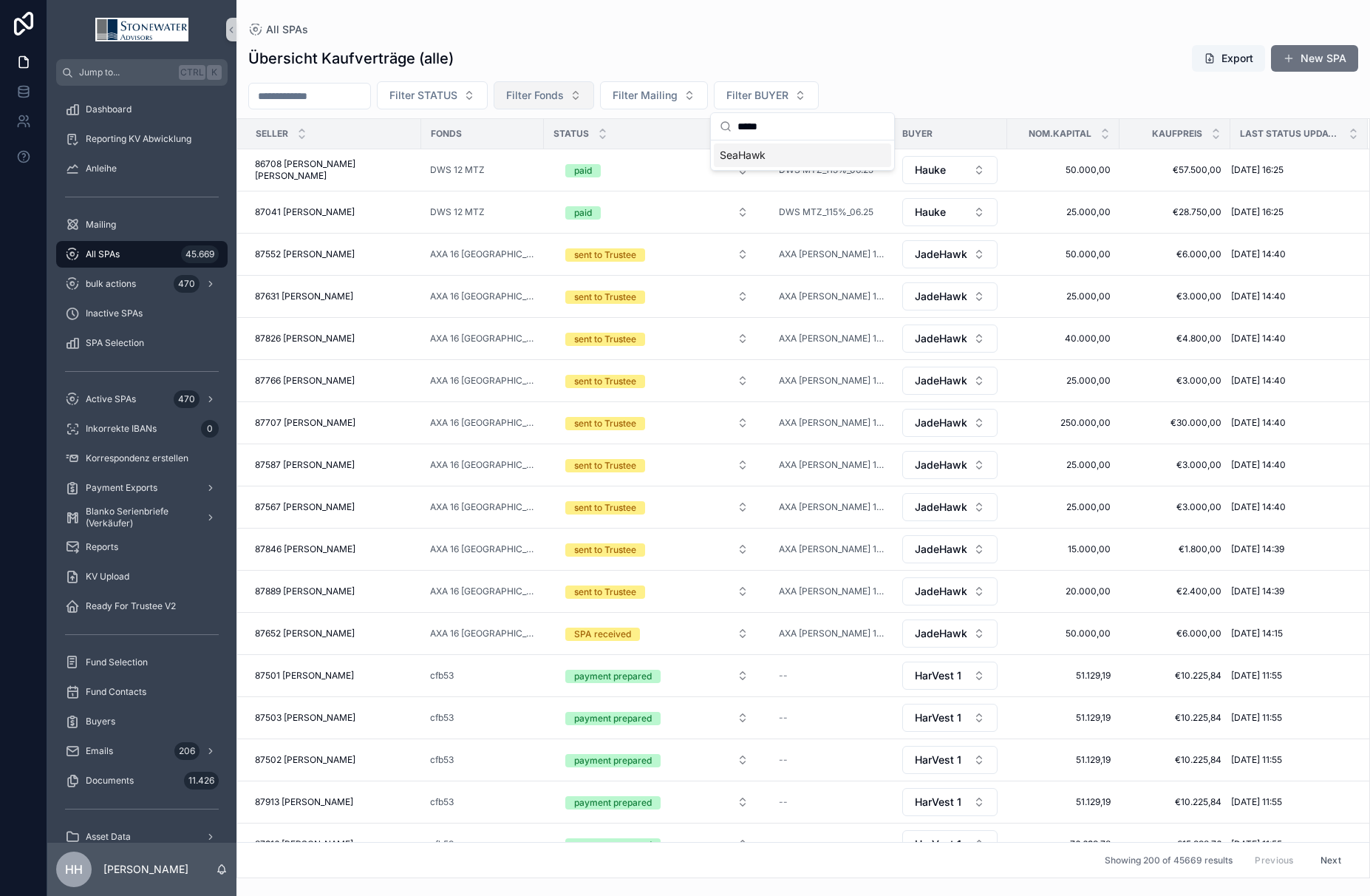
type input "*****"
click at [754, 160] on span "SeaHawk" at bounding box center [742, 155] width 46 height 15
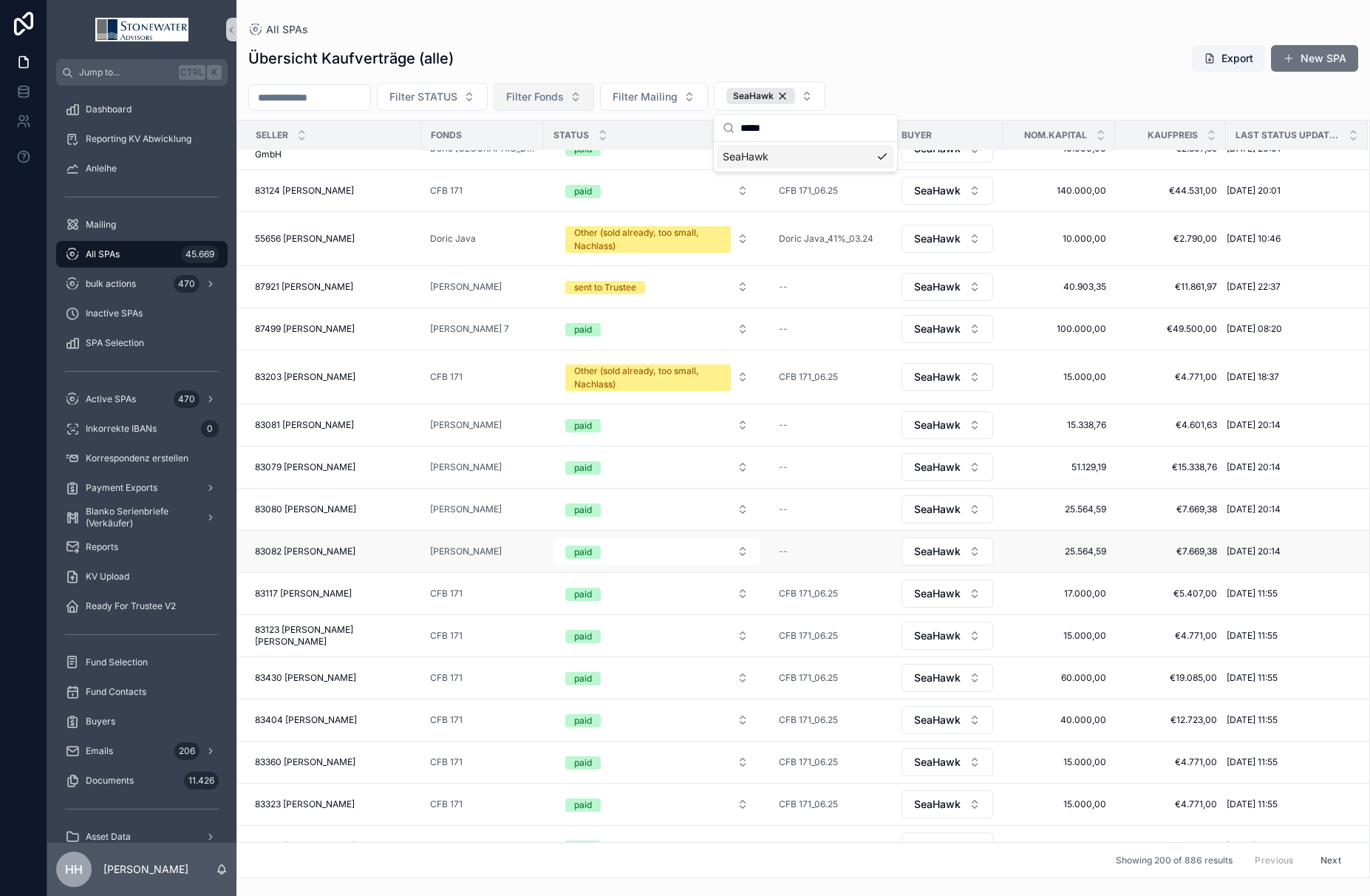
scroll to position [148, 0]
click at [320, 427] on span "83081 [PERSON_NAME]" at bounding box center [304, 425] width 99 height 12
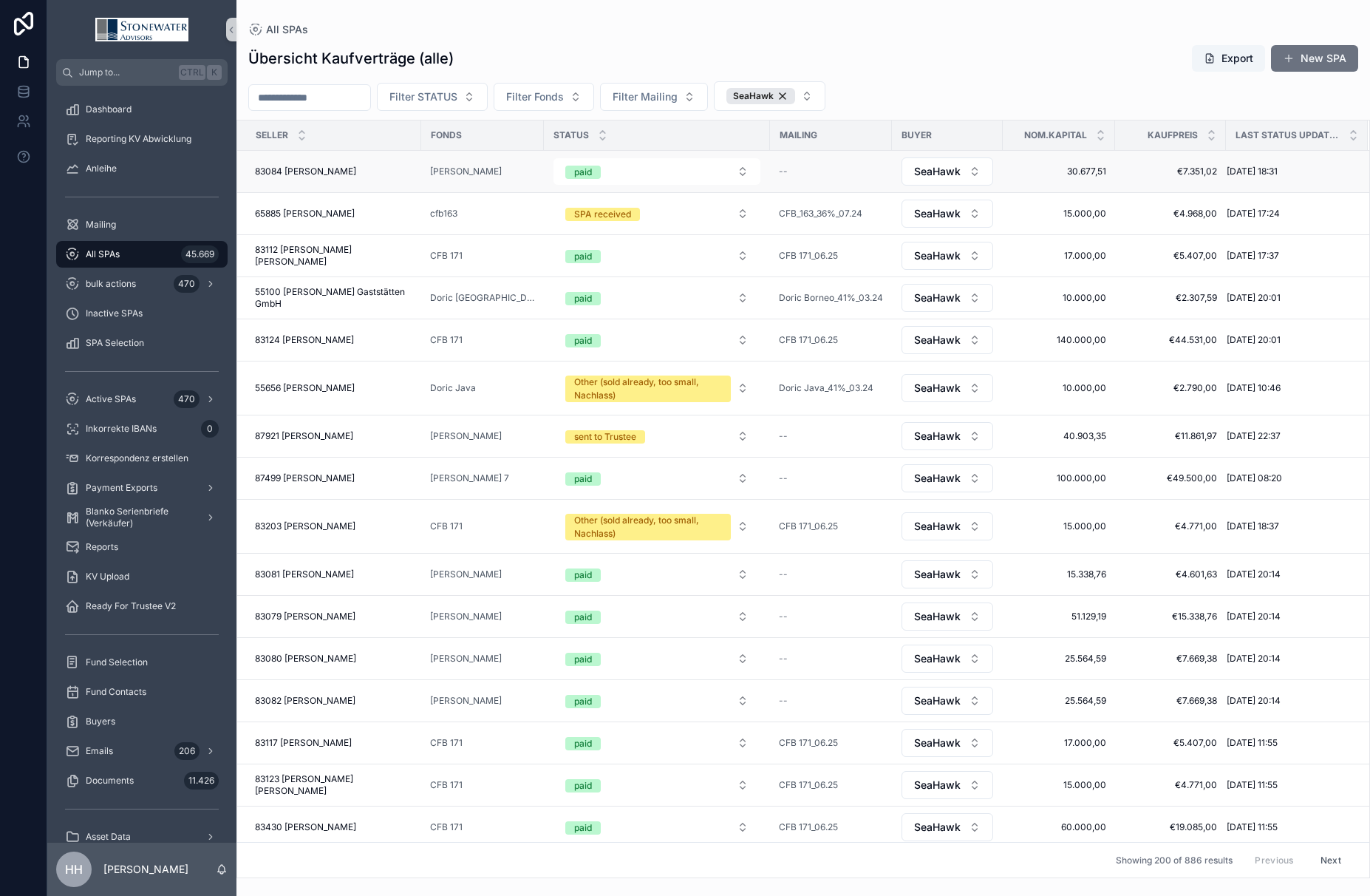
click at [325, 173] on span "83084 [PERSON_NAME]" at bounding box center [305, 170] width 101 height 12
click at [674, 99] on span "Filter Mailing" at bounding box center [644, 96] width 65 height 15
type input "*******"
drag, startPoint x: 687, startPoint y: 130, endPoint x: 600, endPoint y: 136, distance: 87.2
click at [600, 136] on div "*******" at bounding box center [690, 128] width 183 height 28
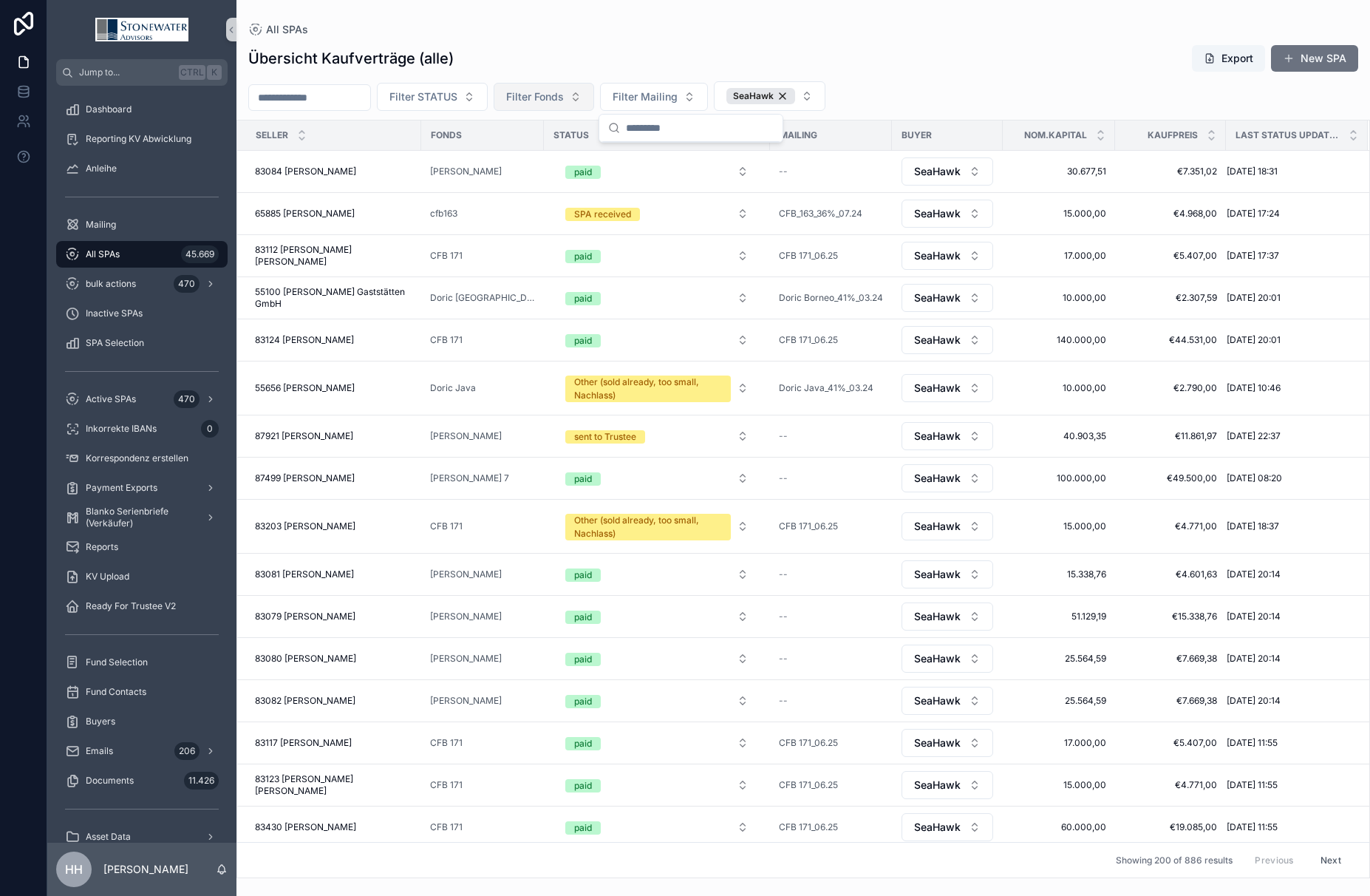
click at [564, 97] on span "Filter Fonds" at bounding box center [535, 96] width 58 height 15
type input "*******"
click at [535, 153] on span "[PERSON_NAME]" at bounding box center [541, 156] width 85 height 15
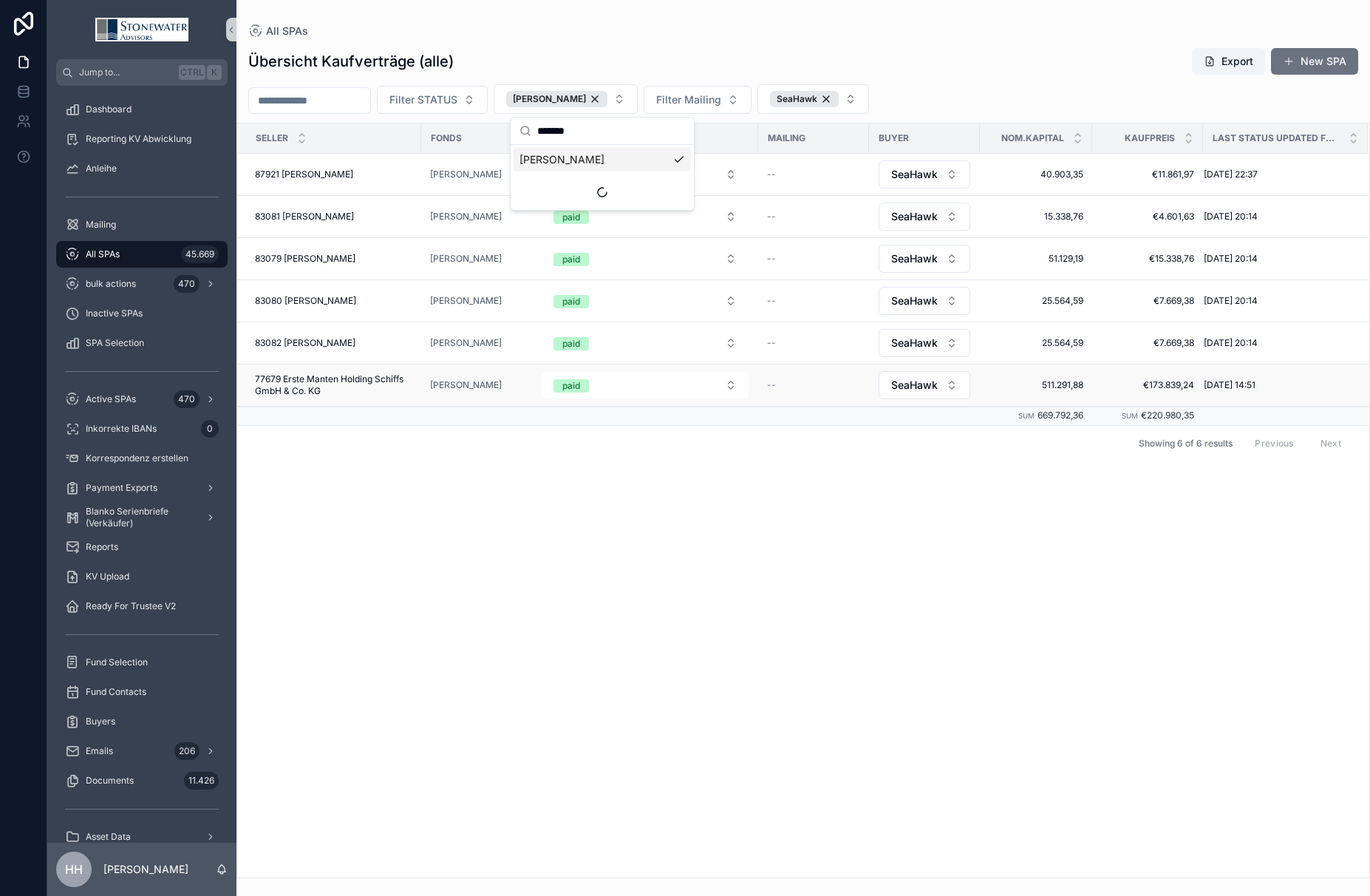
click at [341, 380] on span "77679 Erste Manten Holding Schiffs GmbH & Co. KG" at bounding box center [334, 385] width 157 height 23
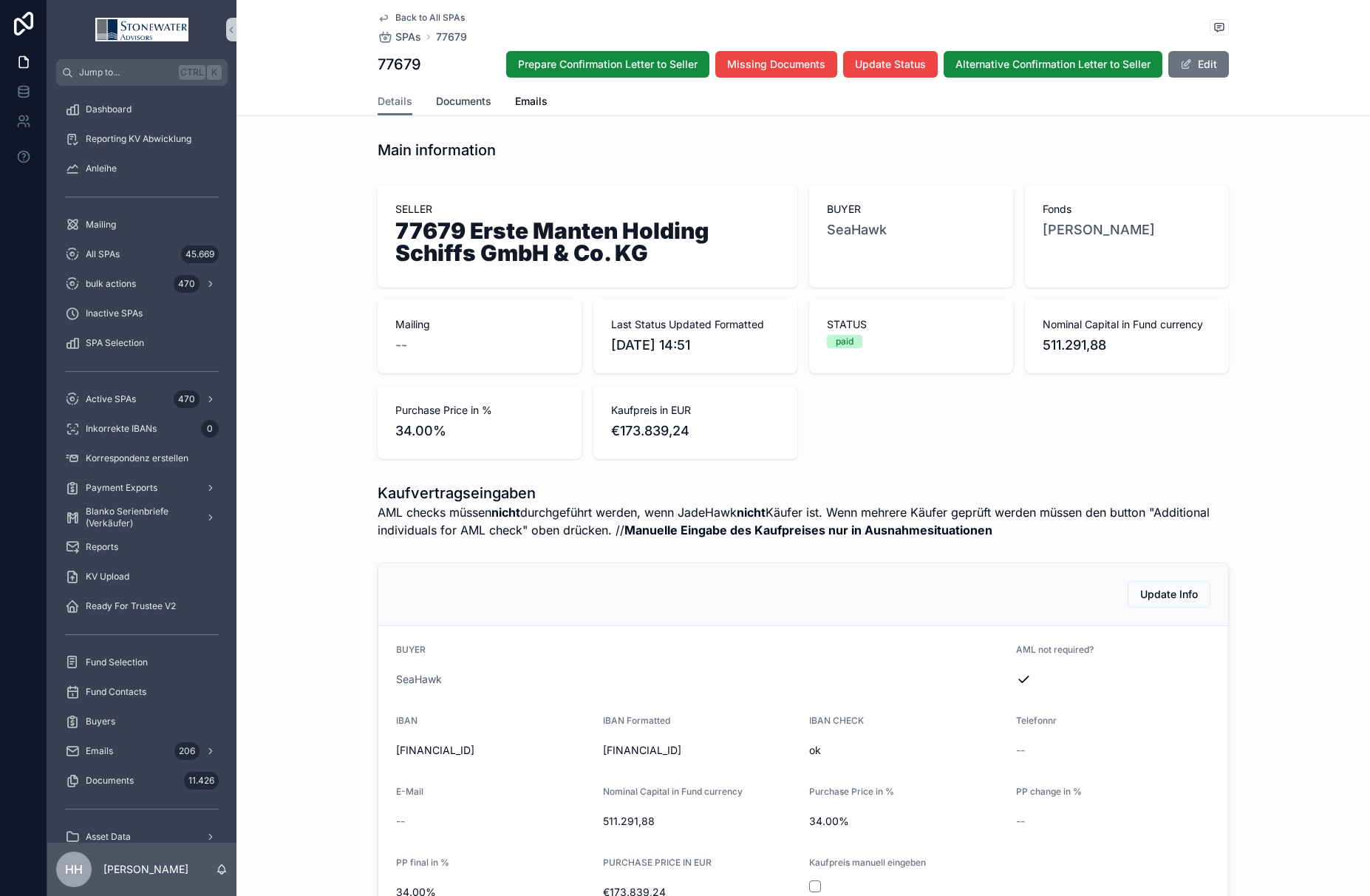
click at [461, 98] on span "Documents" at bounding box center [464, 101] width 55 height 15
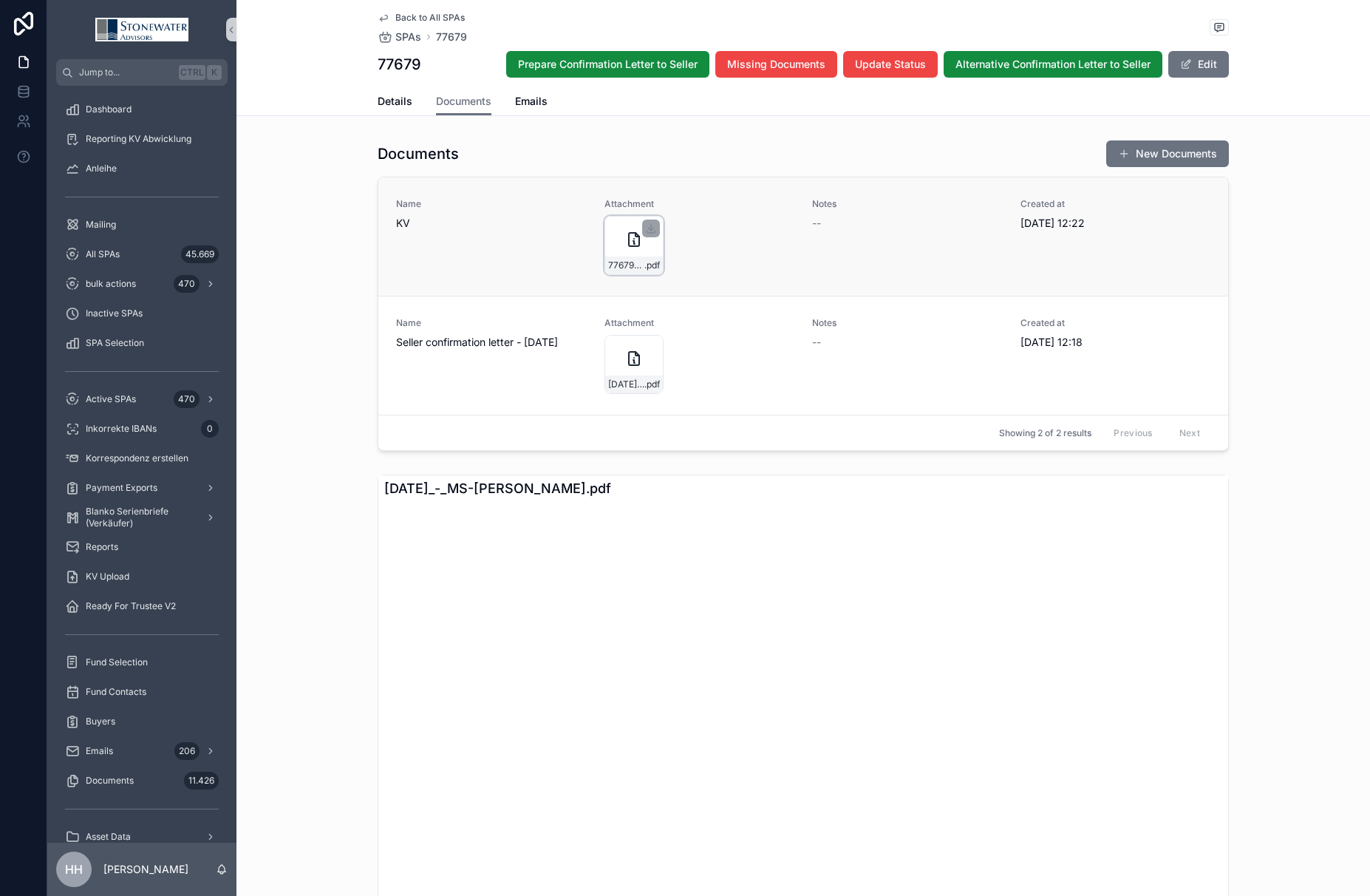
click at [630, 255] on div "77679-Erste-Manten-Holding-Schiffs-GmbH_MS-[PERSON_NAME] .pdf" at bounding box center [634, 245] width 59 height 59
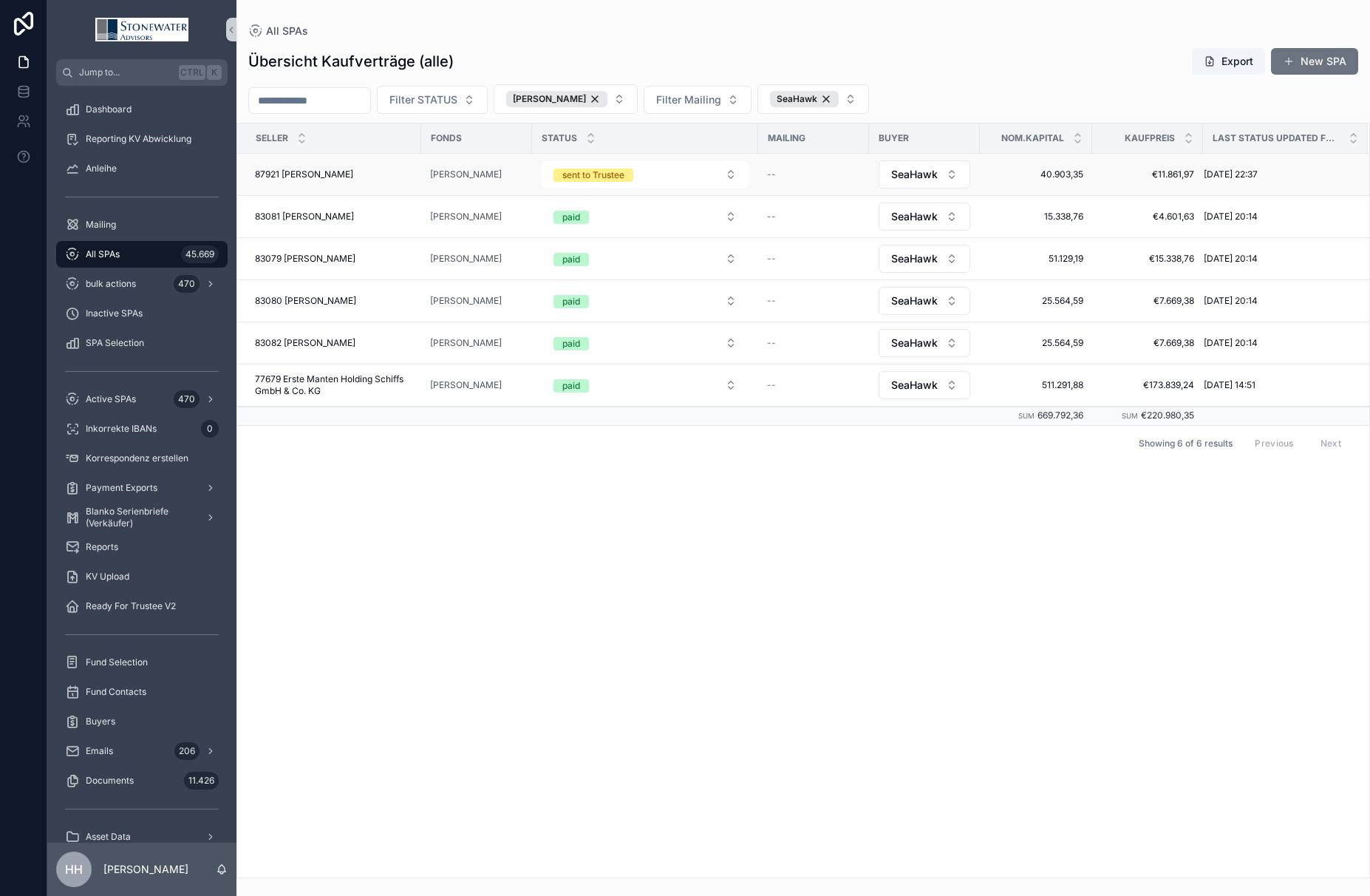
click at [304, 175] on span "87921 [PERSON_NAME]" at bounding box center [304, 174] width 98 height 12
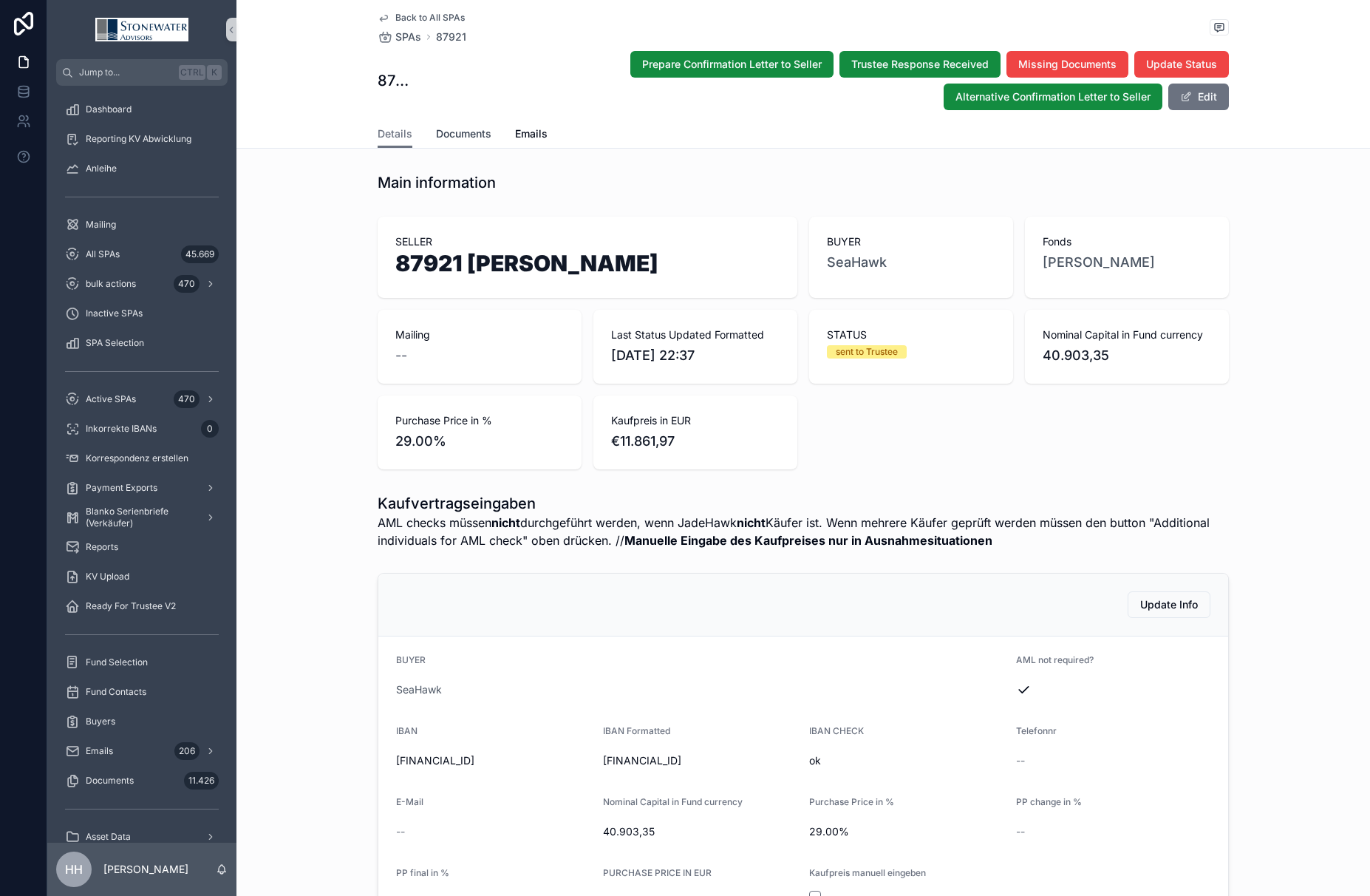
click at [463, 133] on span "Documents" at bounding box center [464, 134] width 55 height 15
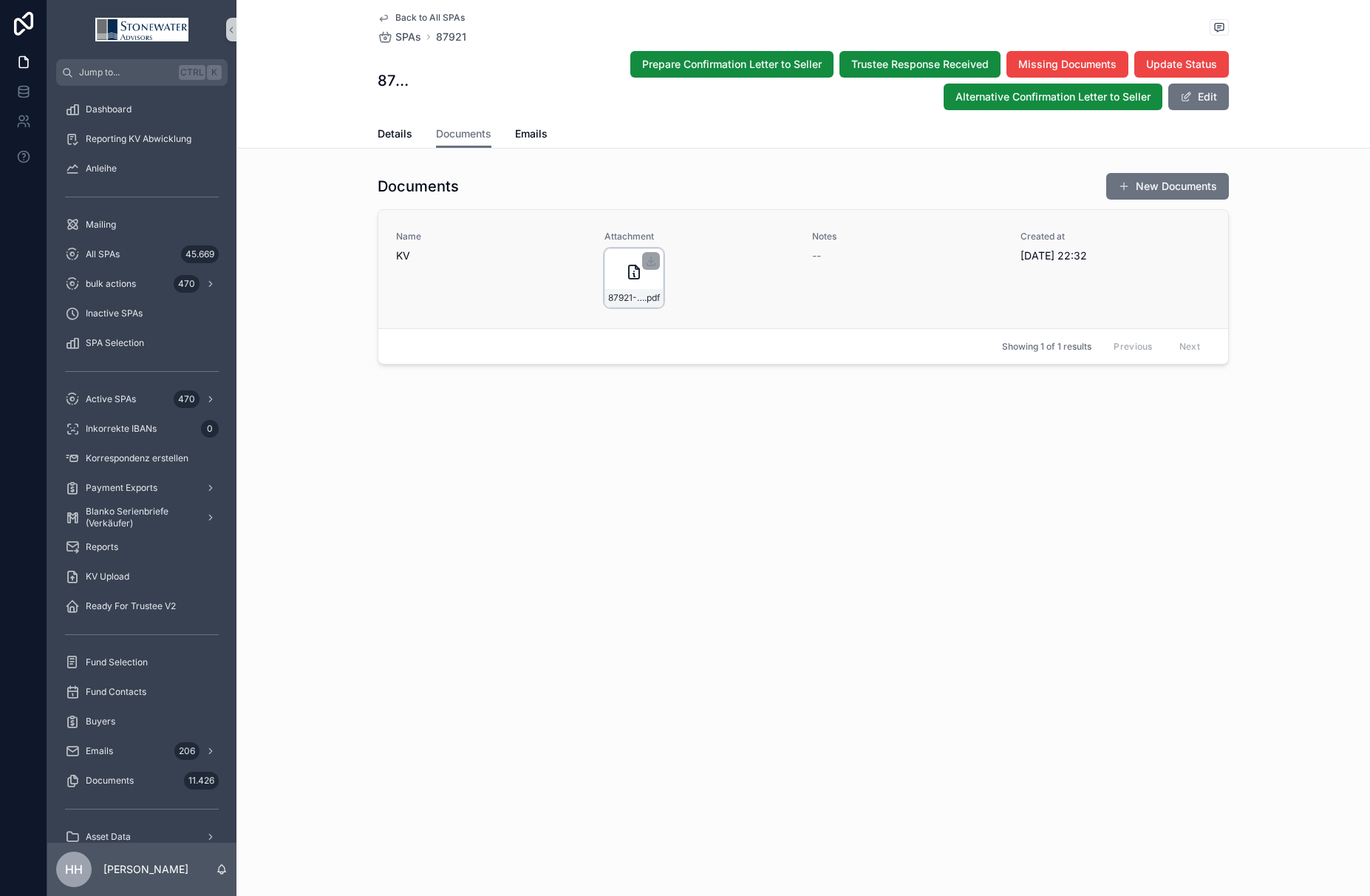
click at [621, 291] on div "87921-[PERSON_NAME]-[PERSON_NAME] .pdf" at bounding box center [634, 298] width 58 height 18
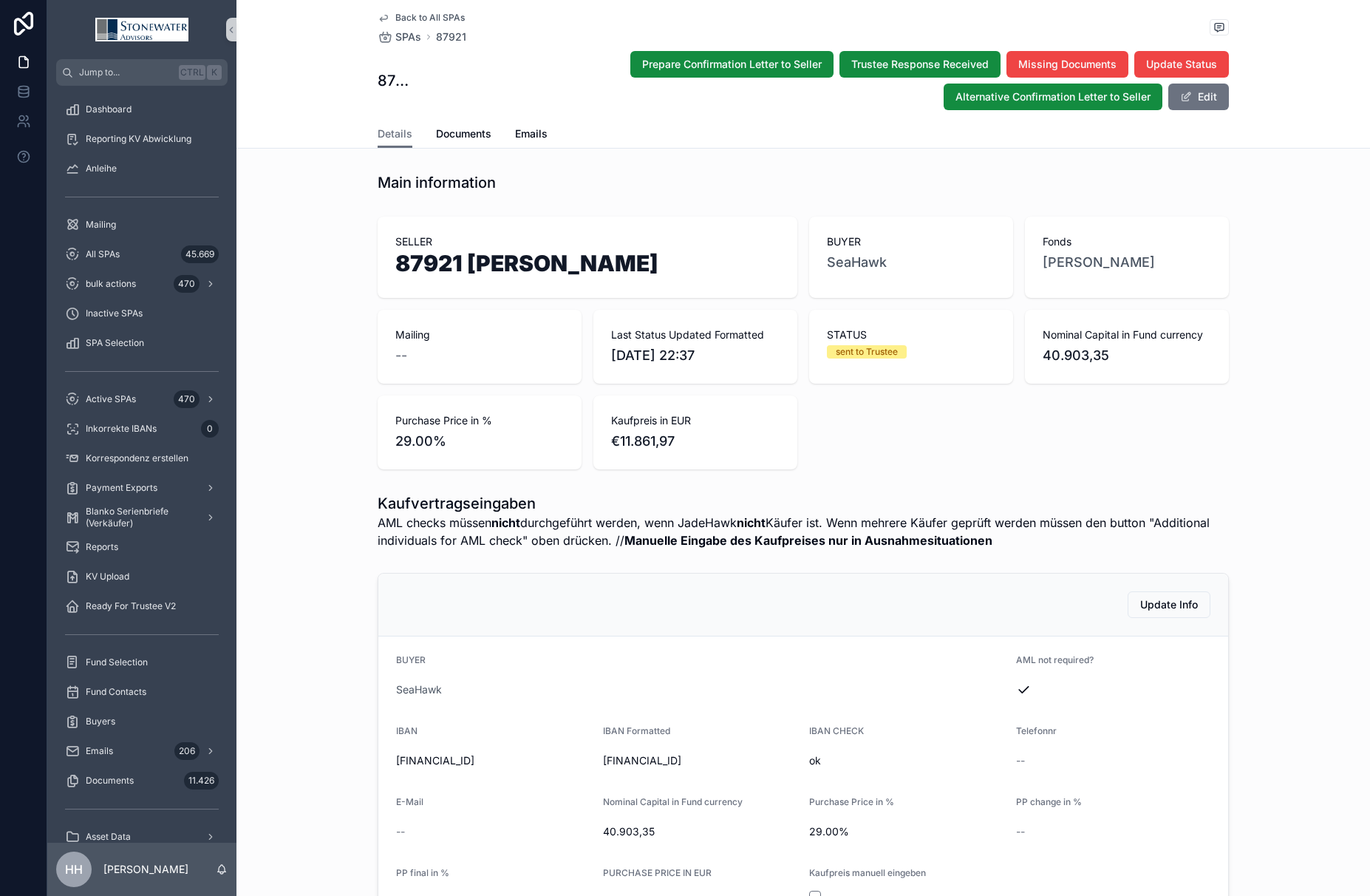
click at [378, 14] on icon "scrollable content" at bounding box center [383, 17] width 12 height 12
